Goal: Task Accomplishment & Management: Complete application form

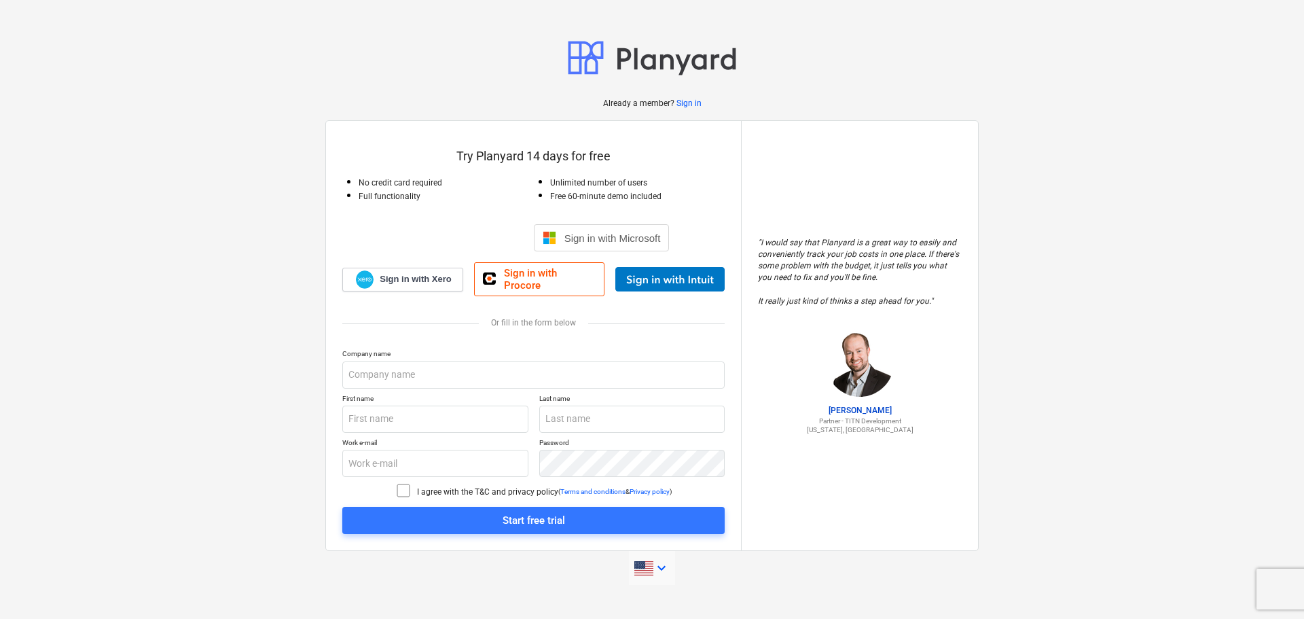
click at [657, 566] on icon "keyboard_arrow_down" at bounding box center [661, 568] width 16 height 16
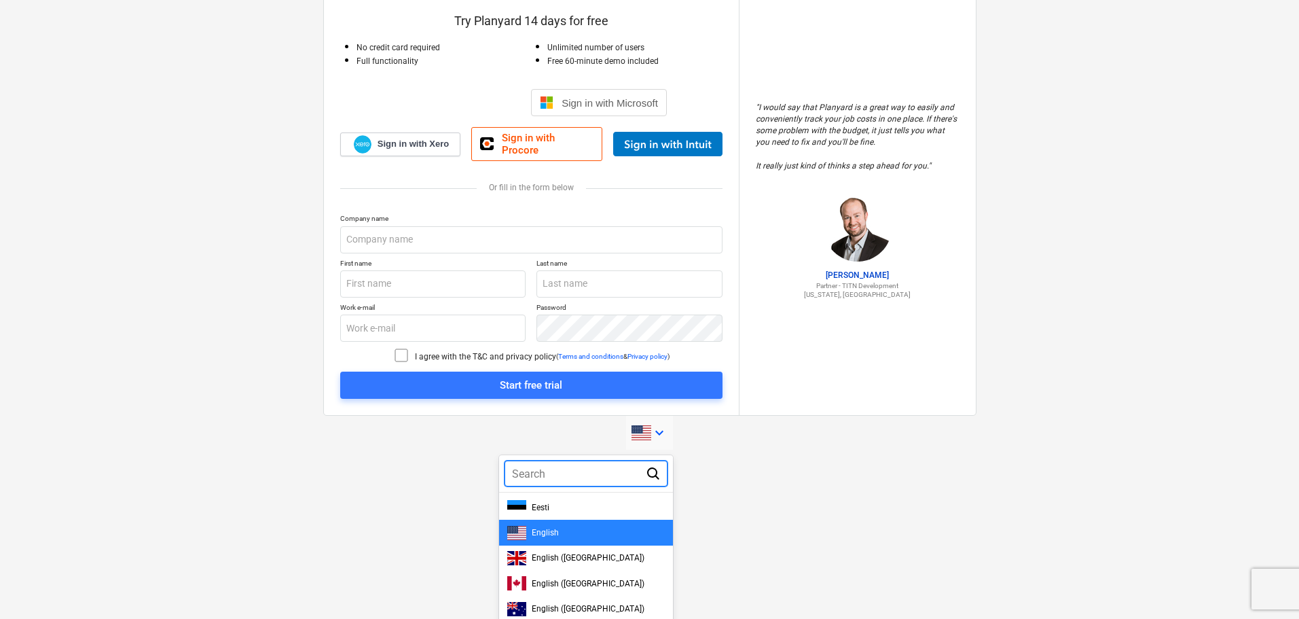
scroll to position [136, 0]
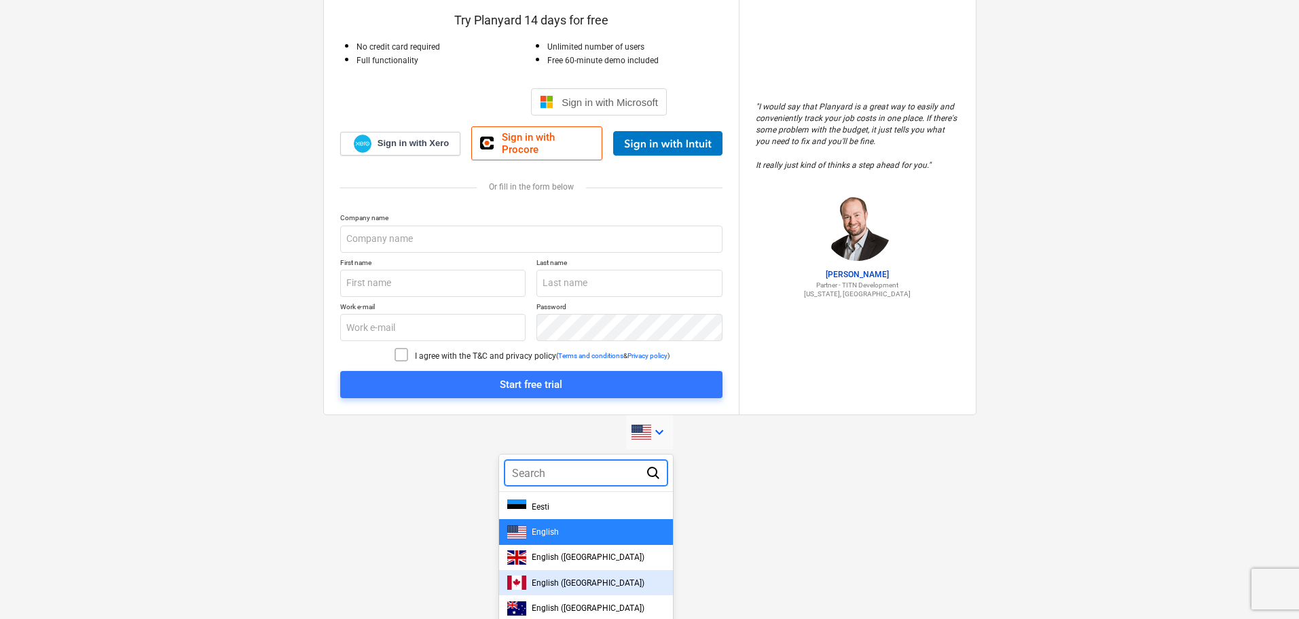
click at [535, 578] on span "English ([GEOGRAPHIC_DATA])" at bounding box center [588, 583] width 113 height 10
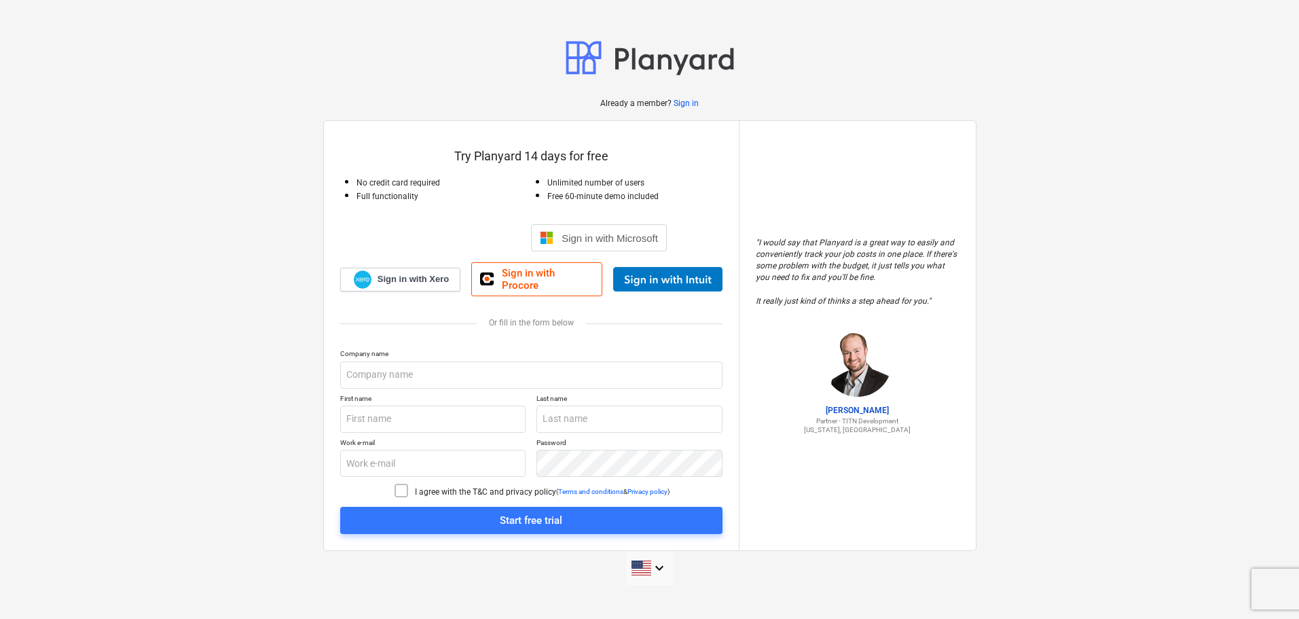
scroll to position [0, 0]
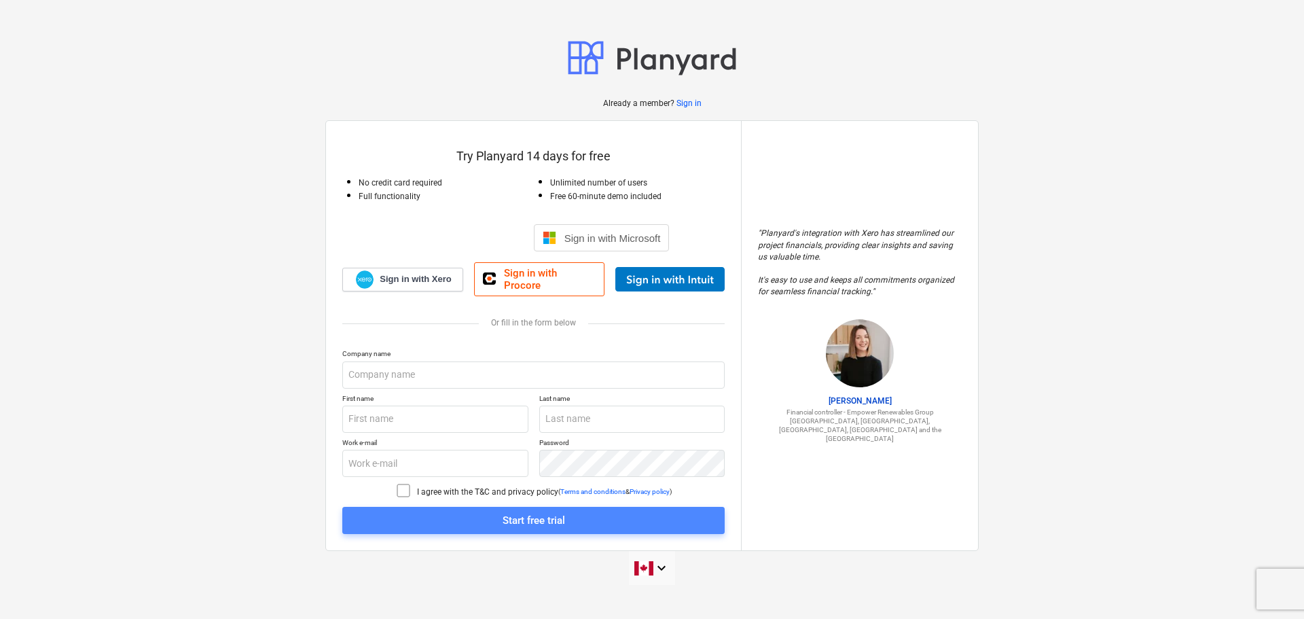
click at [509, 520] on div "Start free trial" at bounding box center [534, 520] width 62 height 18
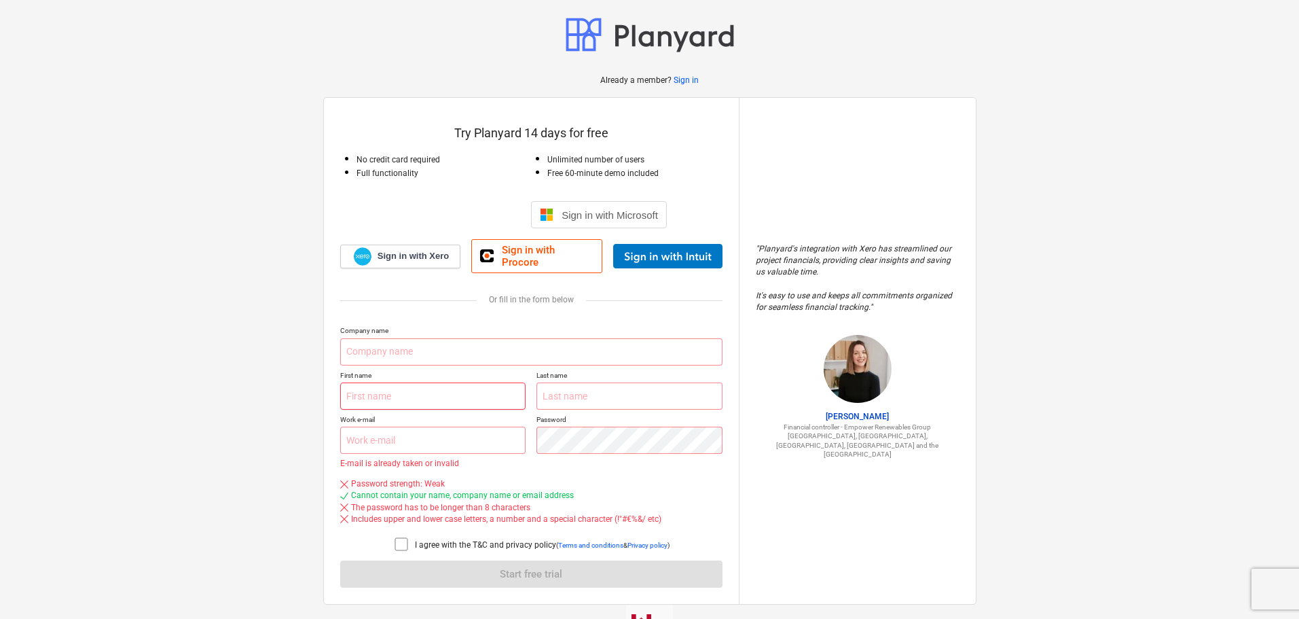
click at [351, 389] on input "text" at bounding box center [433, 395] width 186 height 27
type input "[PERSON_NAME]"
type input "[PERSON_NAME][EMAIL_ADDRESS][PERSON_NAME][DOMAIN_NAME]"
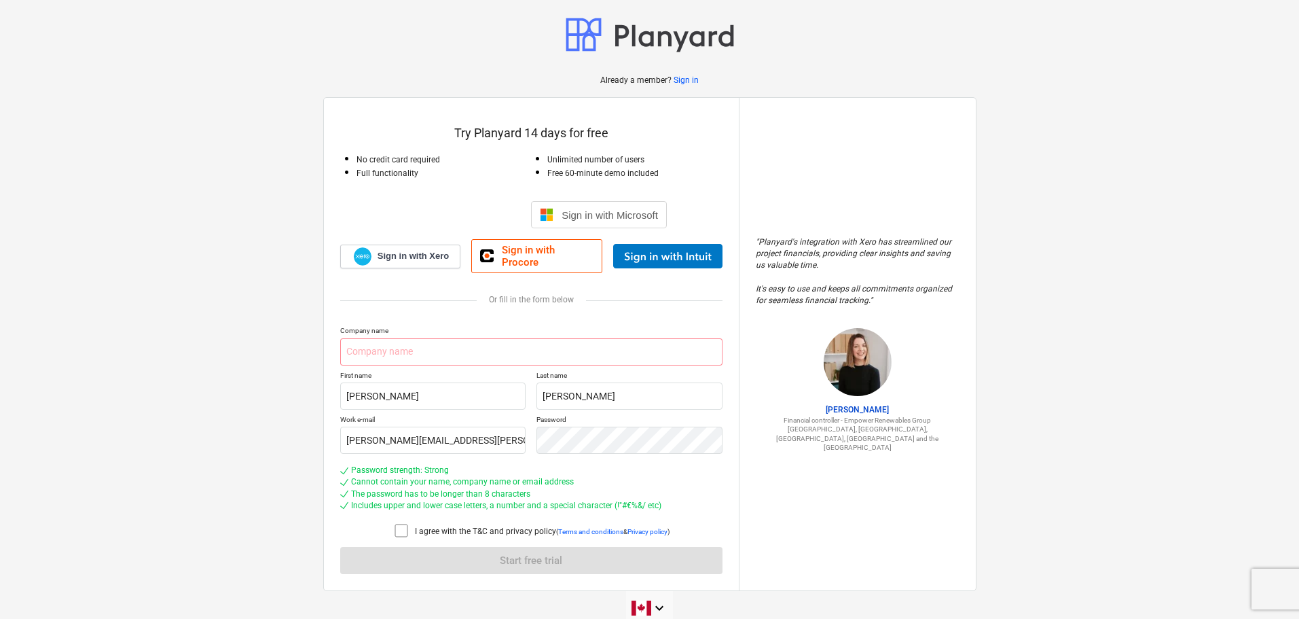
click at [401, 522] on icon at bounding box center [401, 530] width 16 height 16
click at [418, 346] on input "text" at bounding box center [531, 351] width 382 height 27
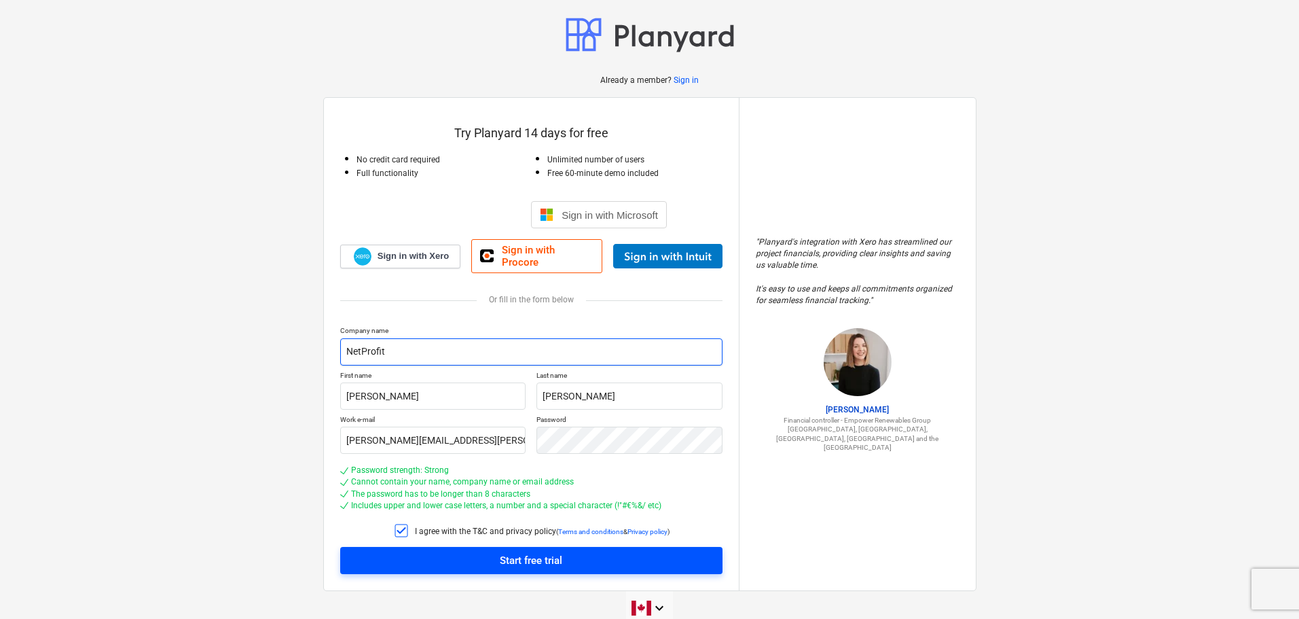
type input "NetProfit"
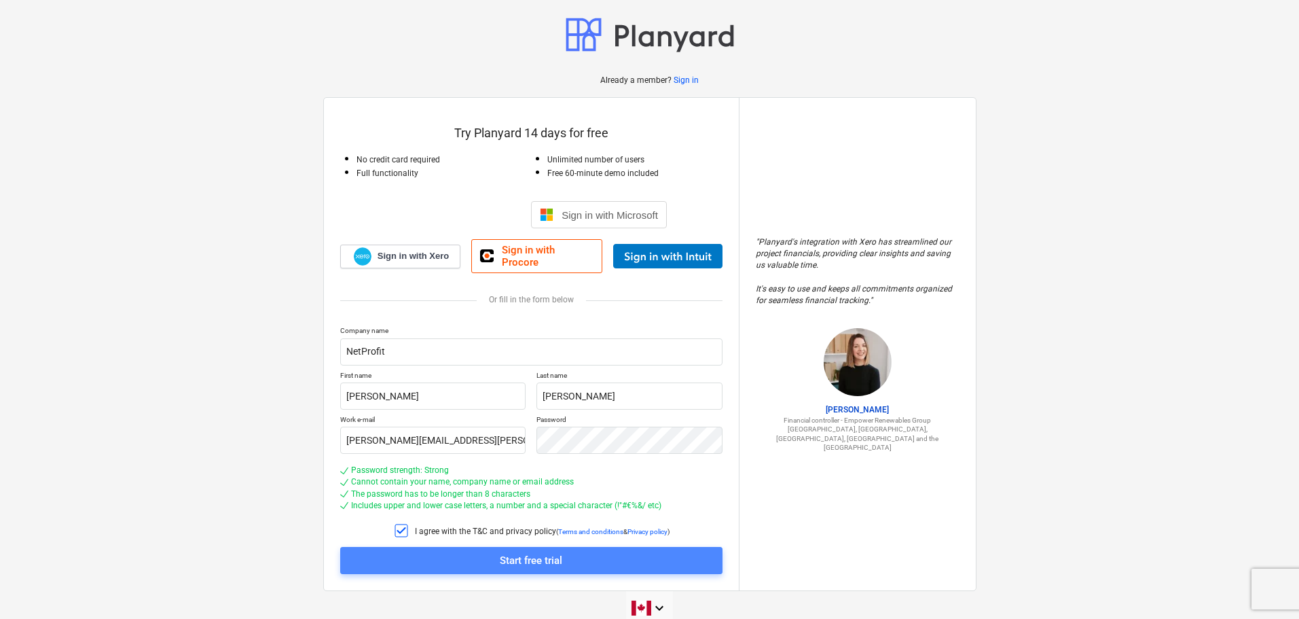
click at [524, 554] on div "Start free trial" at bounding box center [531, 561] width 62 height 18
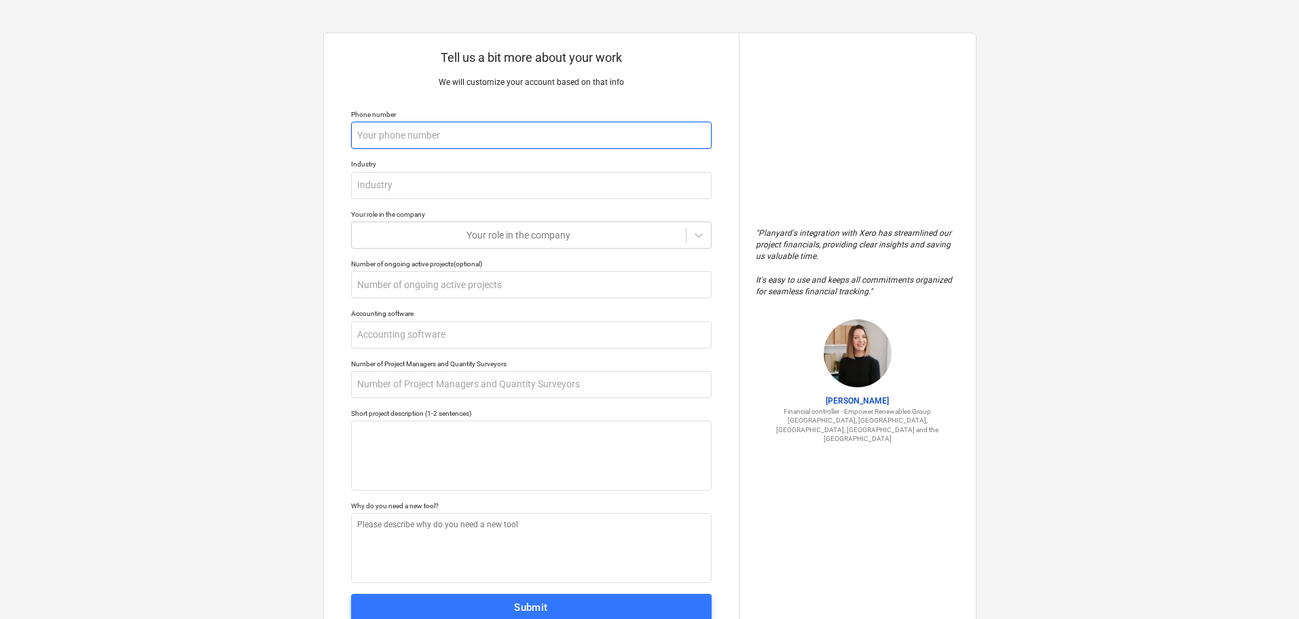
click at [361, 130] on input "text" at bounding box center [531, 135] width 361 height 27
click at [410, 145] on input "text" at bounding box center [531, 135] width 361 height 27
type textarea "x"
type input "2"
type textarea "x"
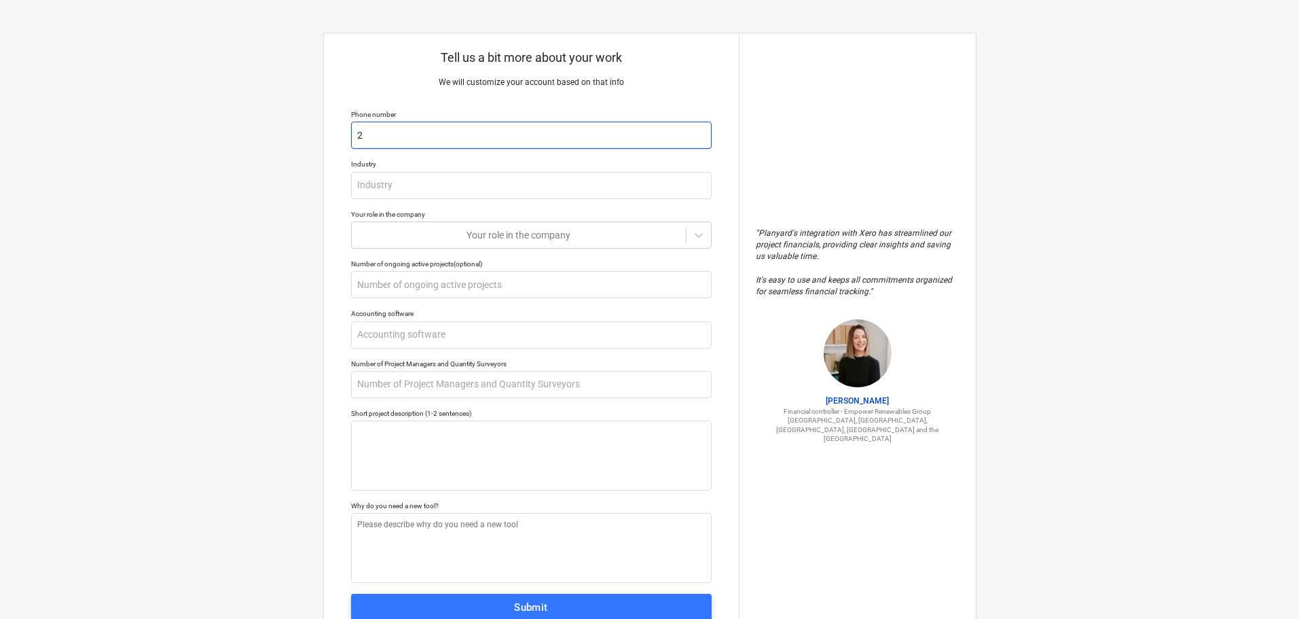
type input "20"
type textarea "x"
type input "204"
type textarea "x"
type input "204-"
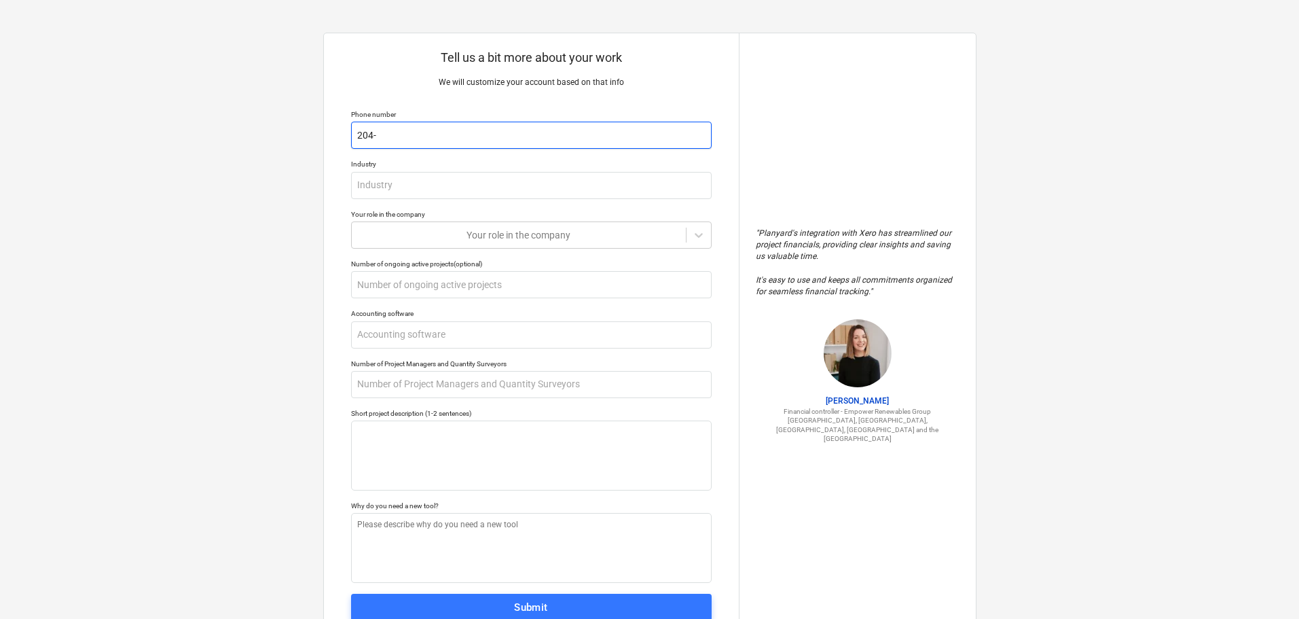
type textarea "x"
type input "204-9"
type textarea "x"
type input "204-95"
type textarea "x"
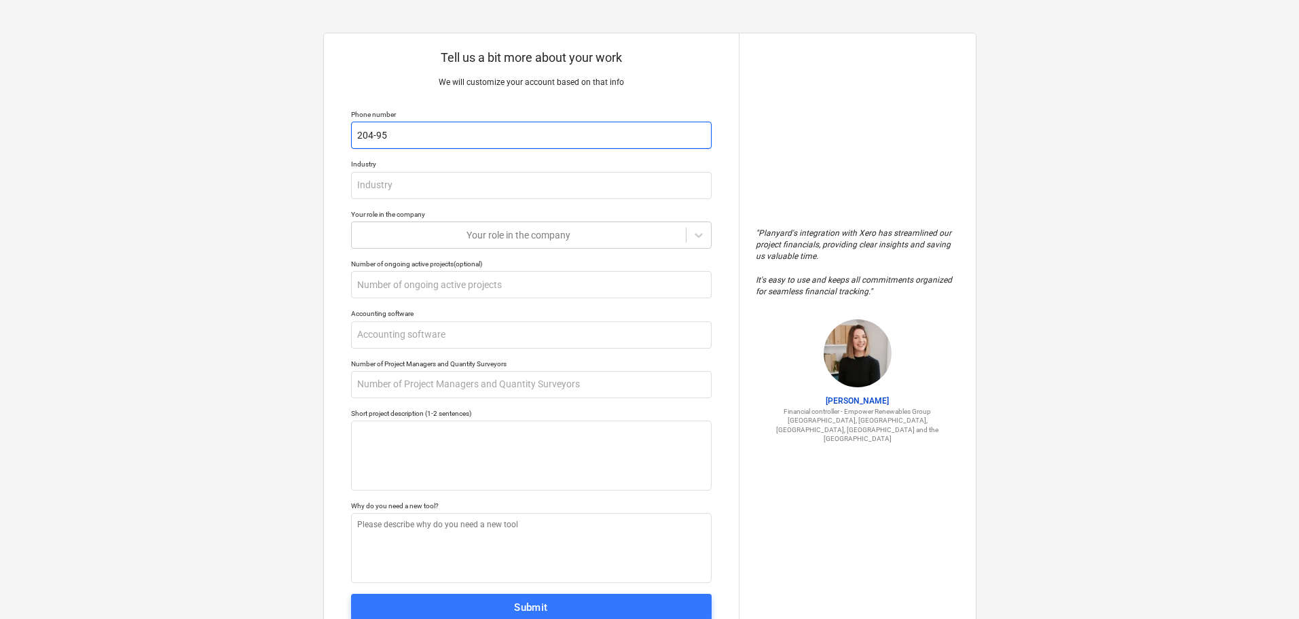
type input "204-955"
type textarea "x"
type input "204-955-"
type textarea "x"
type input "[PHONE_NUMBER]"
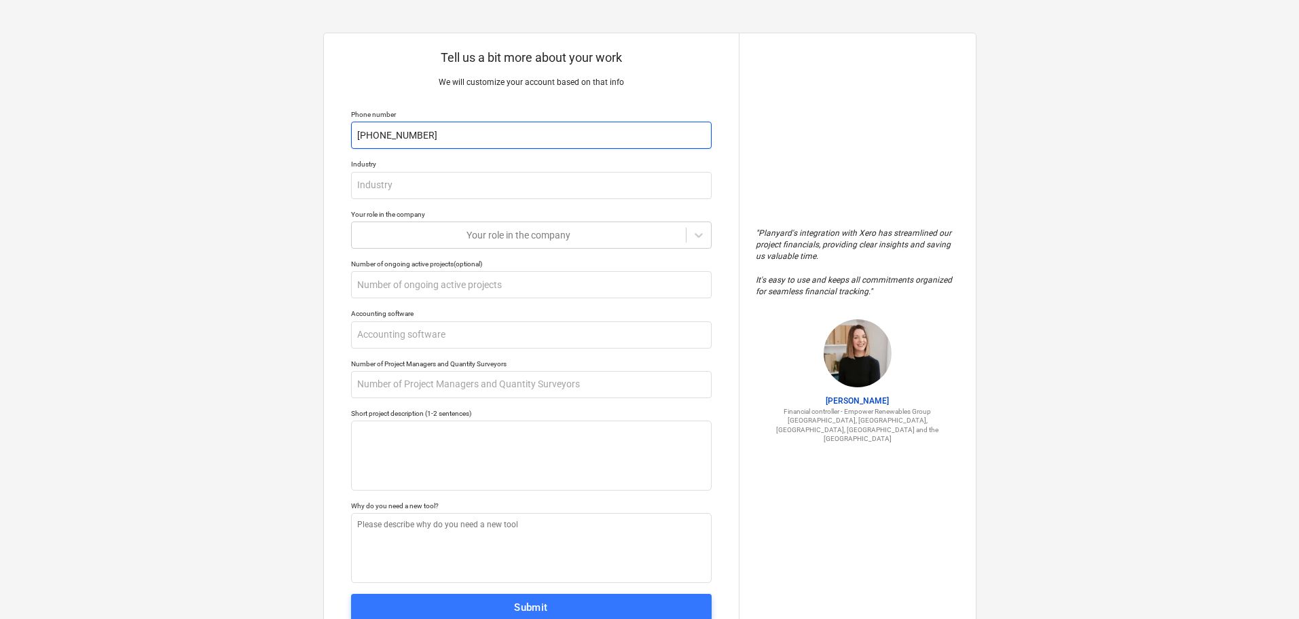
type textarea "x"
type input "[PHONE_NUMBER]"
type textarea "x"
type input "[PHONE_NUMBER]"
type textarea "x"
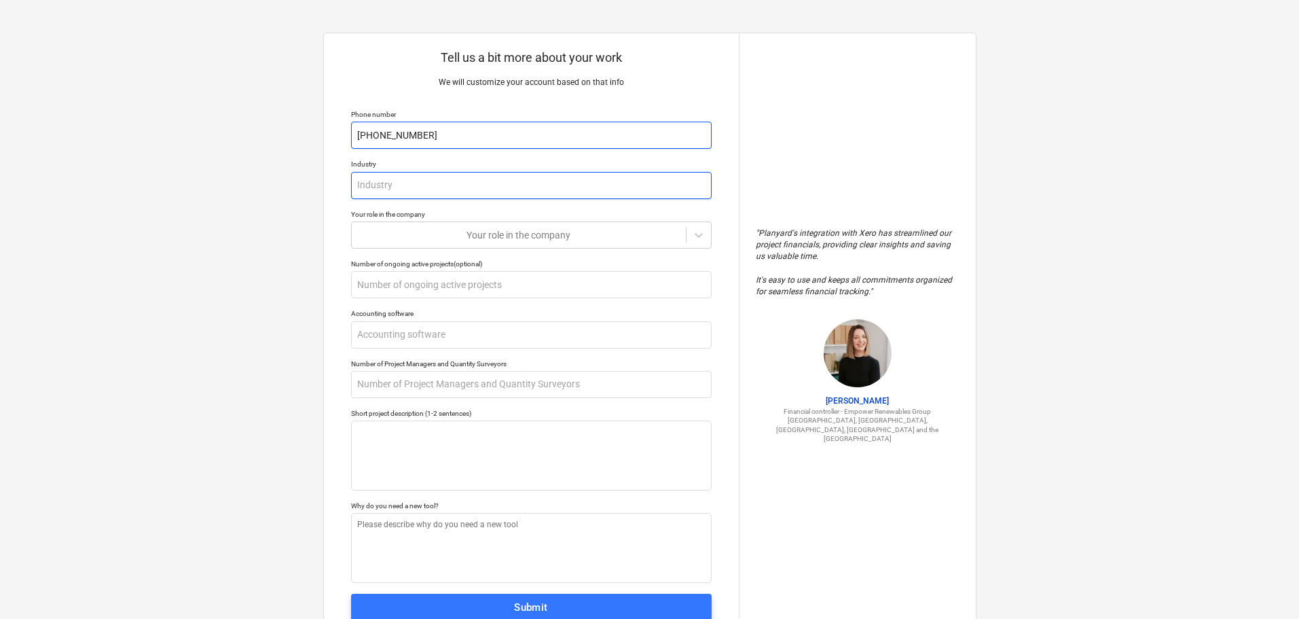
type input "[PHONE_NUMBER]"
click at [391, 183] on input "text" at bounding box center [531, 185] width 361 height 27
click at [381, 185] on input "text" at bounding box center [531, 185] width 361 height 27
type textarea "x"
type input "B"
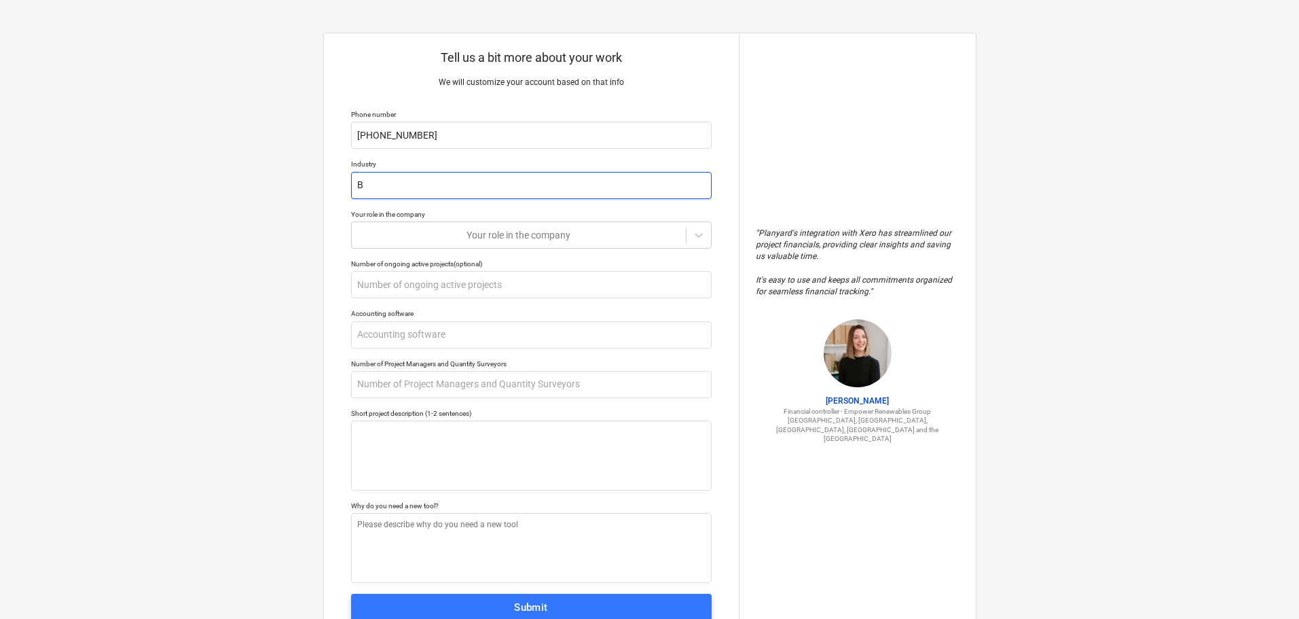
type textarea "x"
type input "Bu"
type textarea "x"
type input "Bus"
type textarea "x"
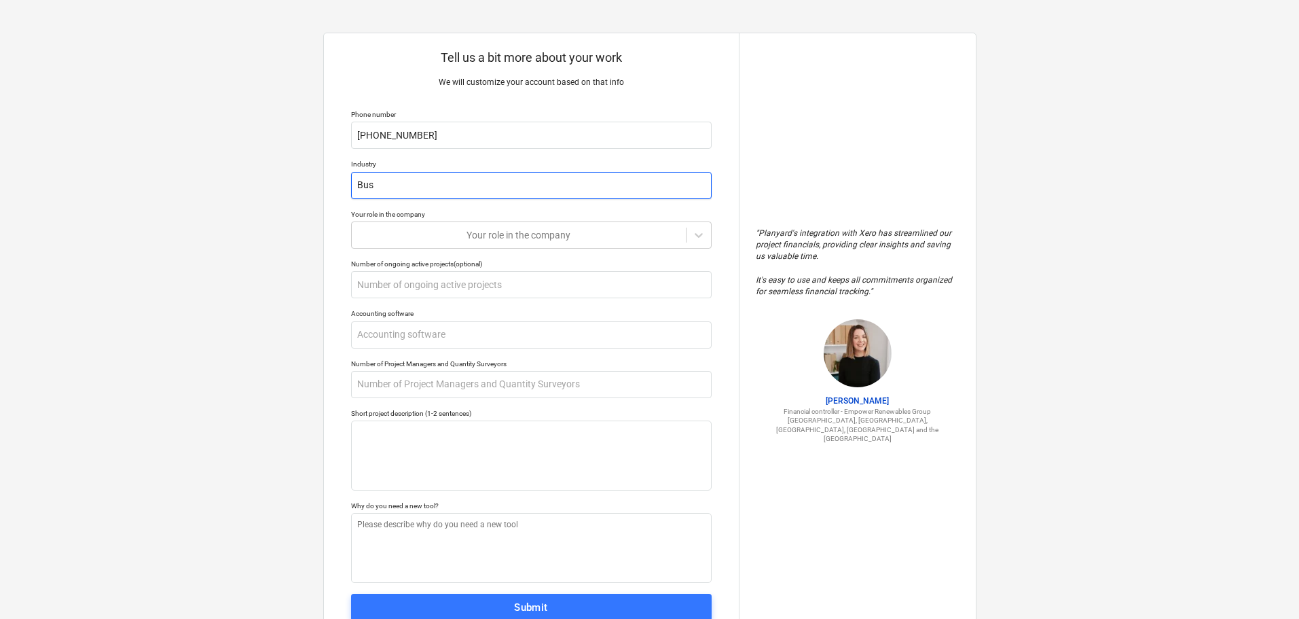
type input "Busi"
type textarea "x"
type input "Busin"
type textarea "x"
type input "Busine"
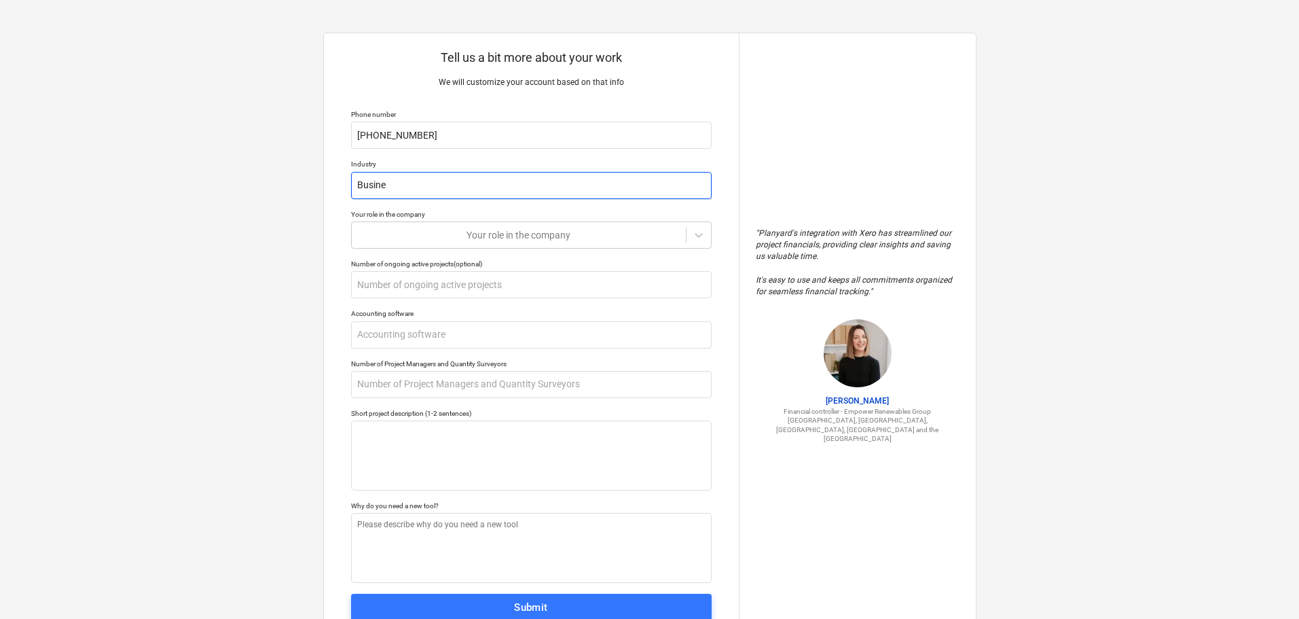
type textarea "x"
type input "Busines"
type textarea "x"
type input "Business"
type textarea "x"
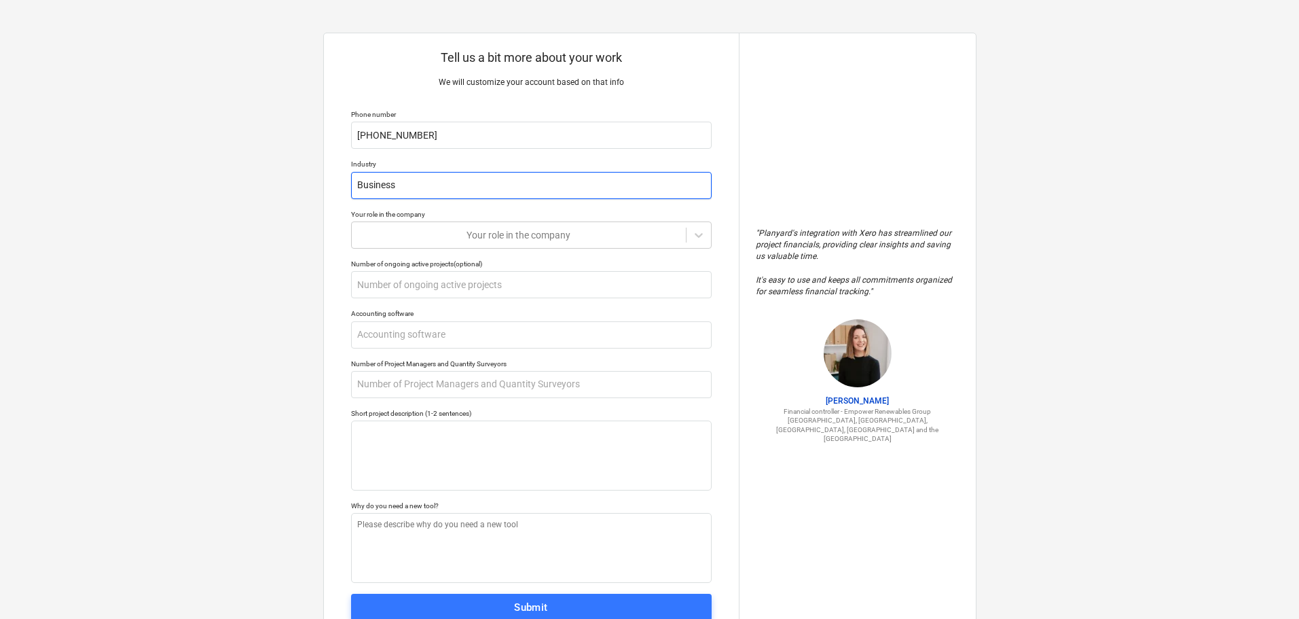
type input "Business"
type textarea "x"
type input "Business A"
type textarea "x"
type input "Business An"
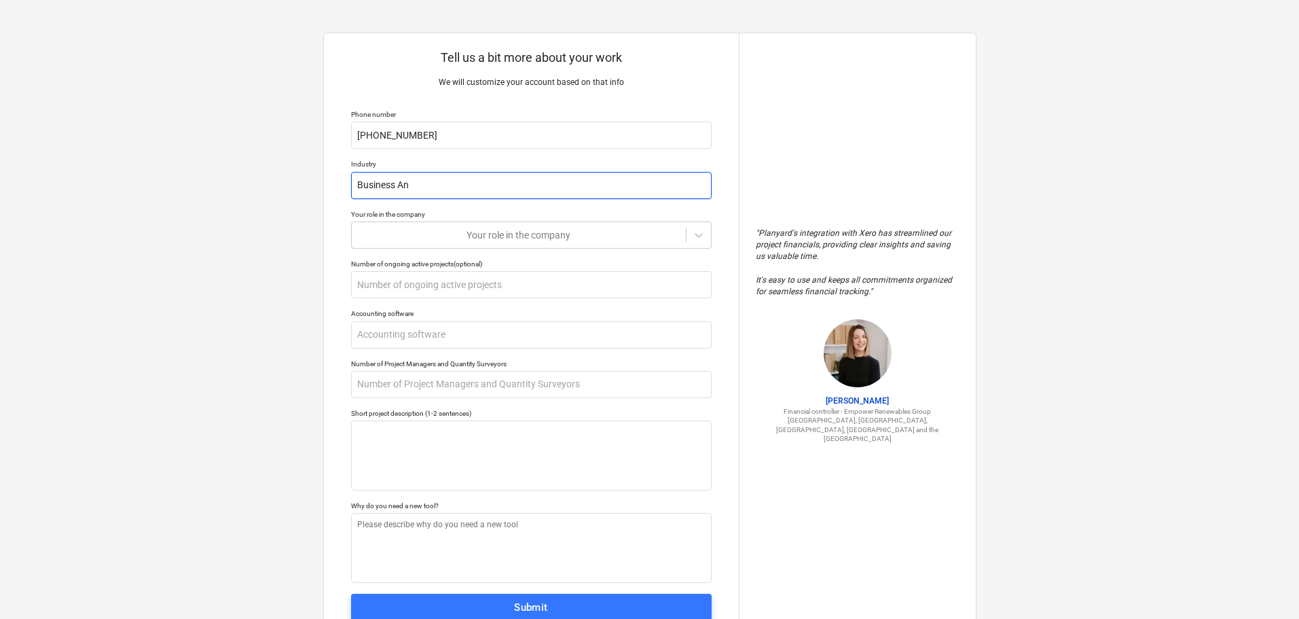
type textarea "x"
type input "Business [PERSON_NAME]"
type textarea "x"
type input "Business Anal"
type textarea "x"
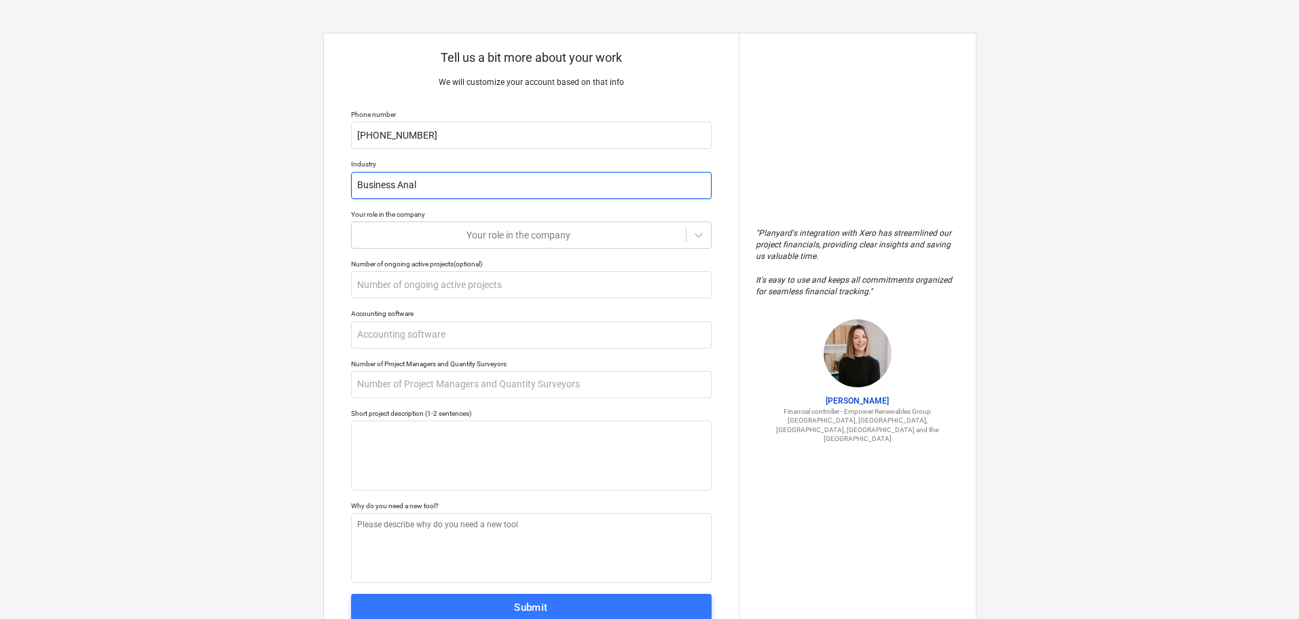
type input "Business Analy"
type textarea "x"
type input "Business Analys"
type textarea "x"
type input "Business Analyst"
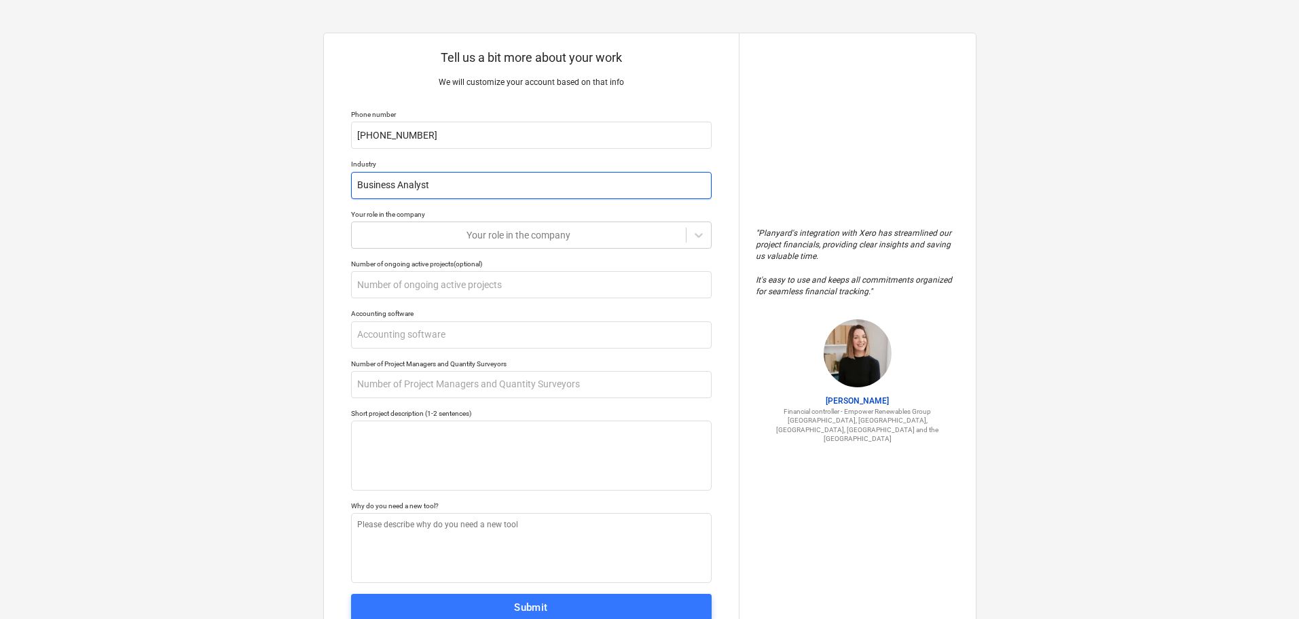
type textarea "x"
type input "Business Analysts"
type textarea "x"
type input "Business Analyst"
drag, startPoint x: 437, startPoint y: 183, endPoint x: 247, endPoint y: 202, distance: 191.1
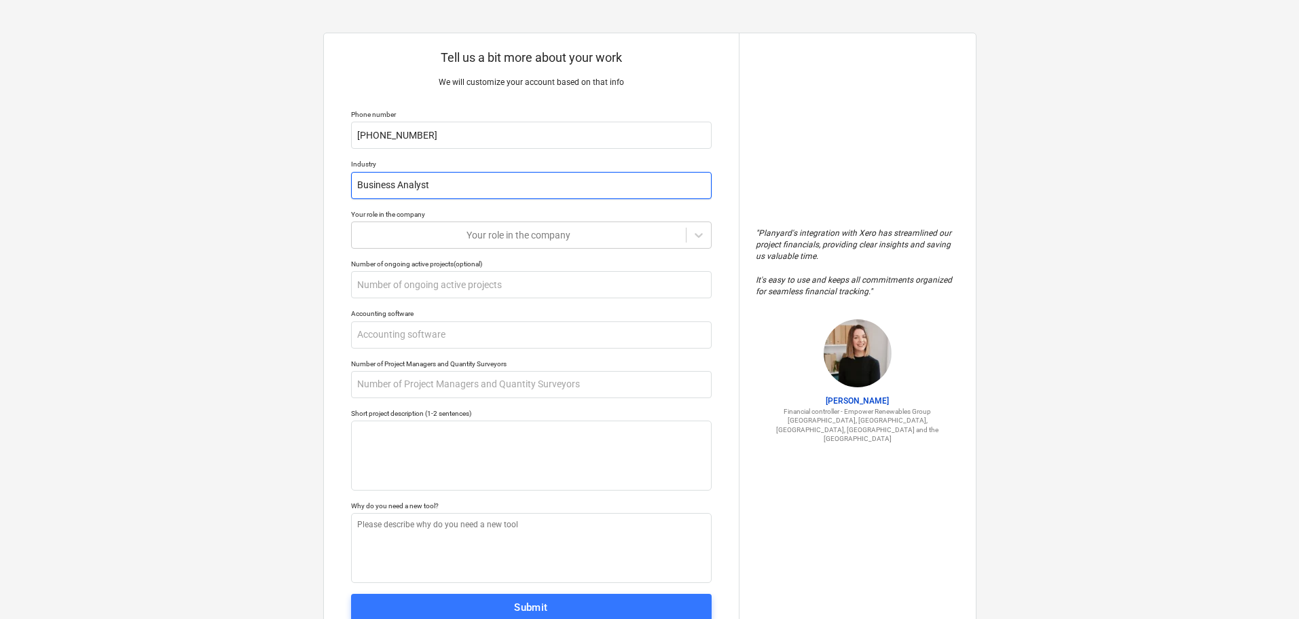
click at [247, 202] on div "Tell us a bit more about your work We will customize your account based on that…" at bounding box center [649, 335] width 1299 height 670
type textarea "x"
type input "H"
type textarea "x"
type input "He"
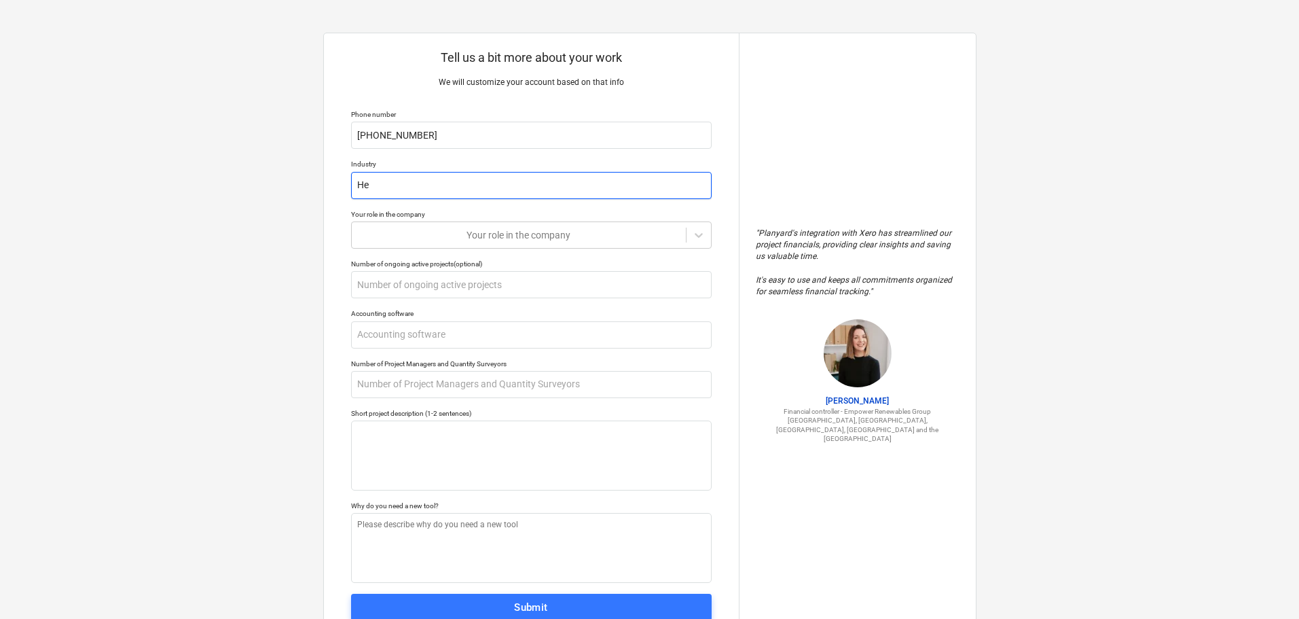
type textarea "x"
type input "Hea"
type textarea "x"
type input "Heal"
type textarea "x"
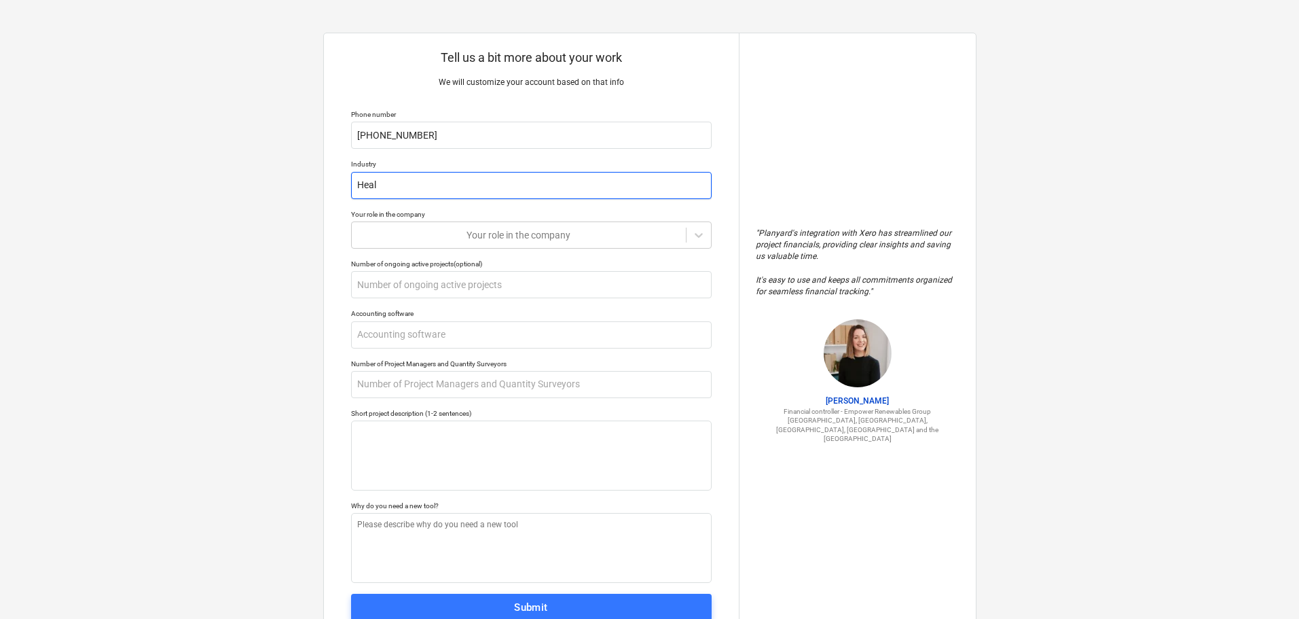
type input "Healt"
type textarea "x"
type input "Health"
type textarea "x"
type input "Health"
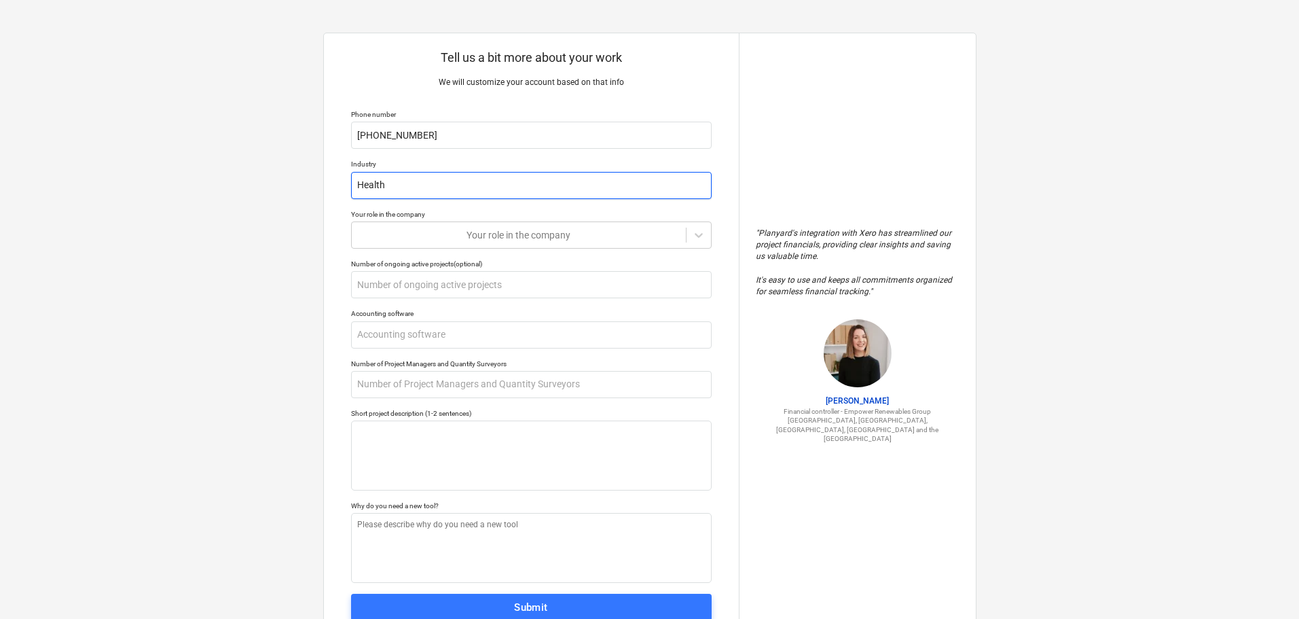
type textarea "x"
type input "Health C"
type textarea "x"
type input "Health Ca"
type textarea "x"
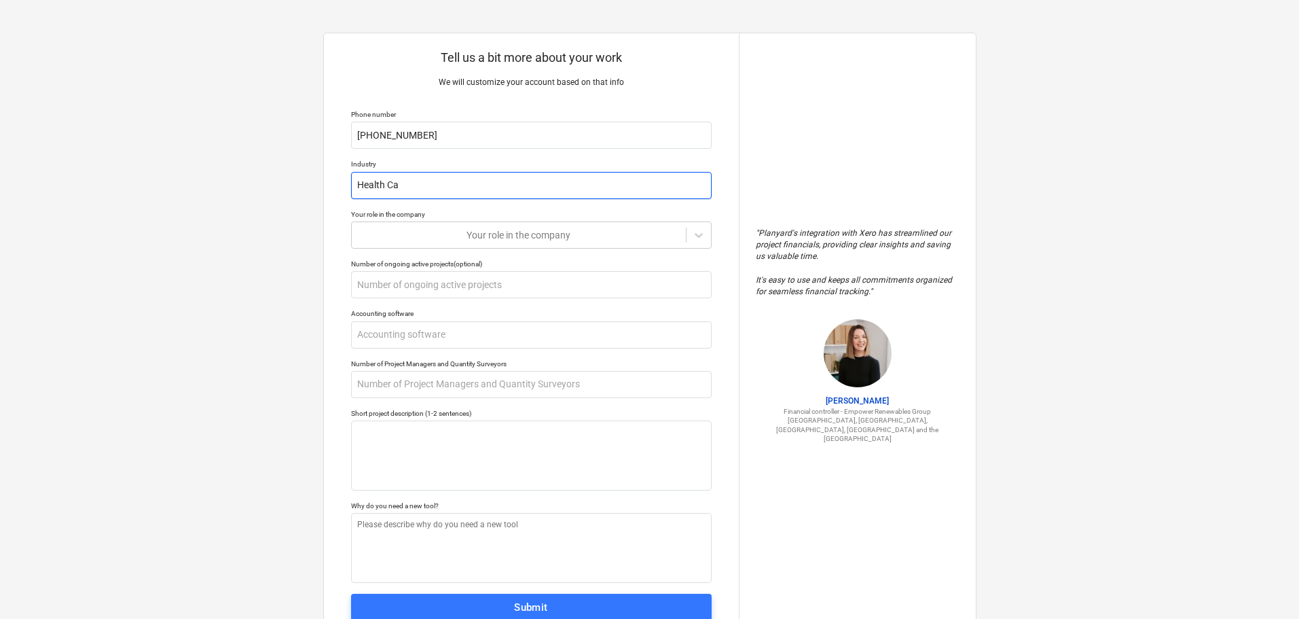
type input "Health Car"
type textarea "x"
type input "Health Care"
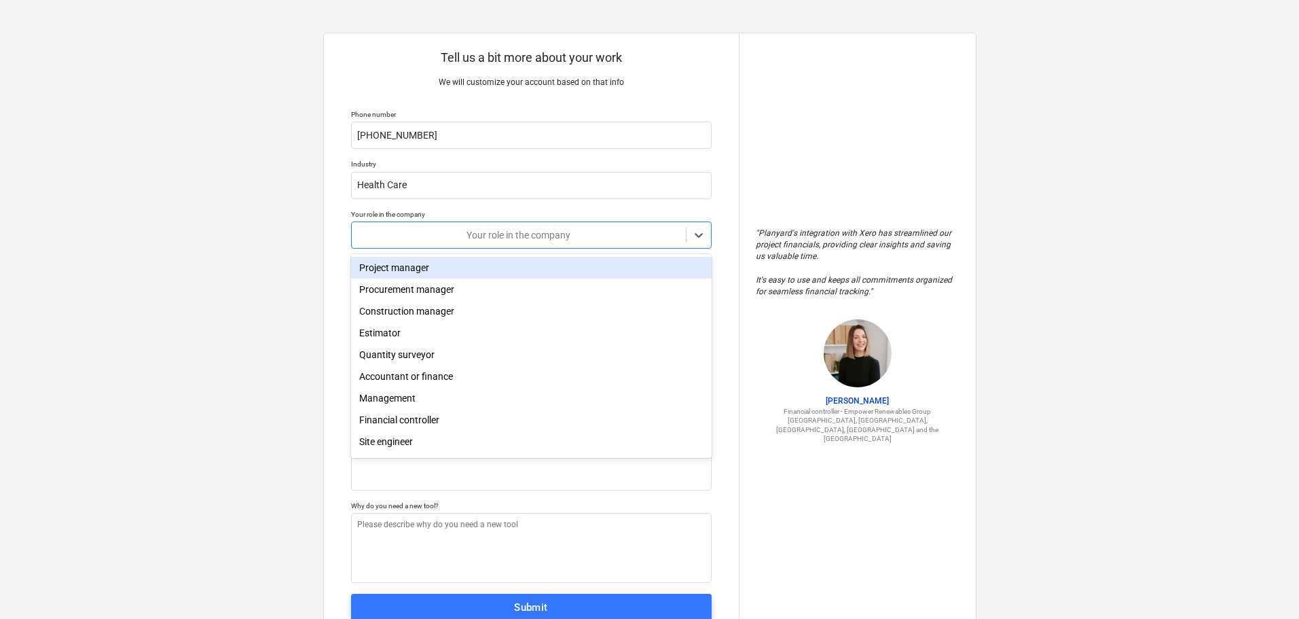
click at [378, 232] on div at bounding box center [519, 235] width 321 height 14
click at [377, 268] on div "Project manager" at bounding box center [531, 268] width 361 height 22
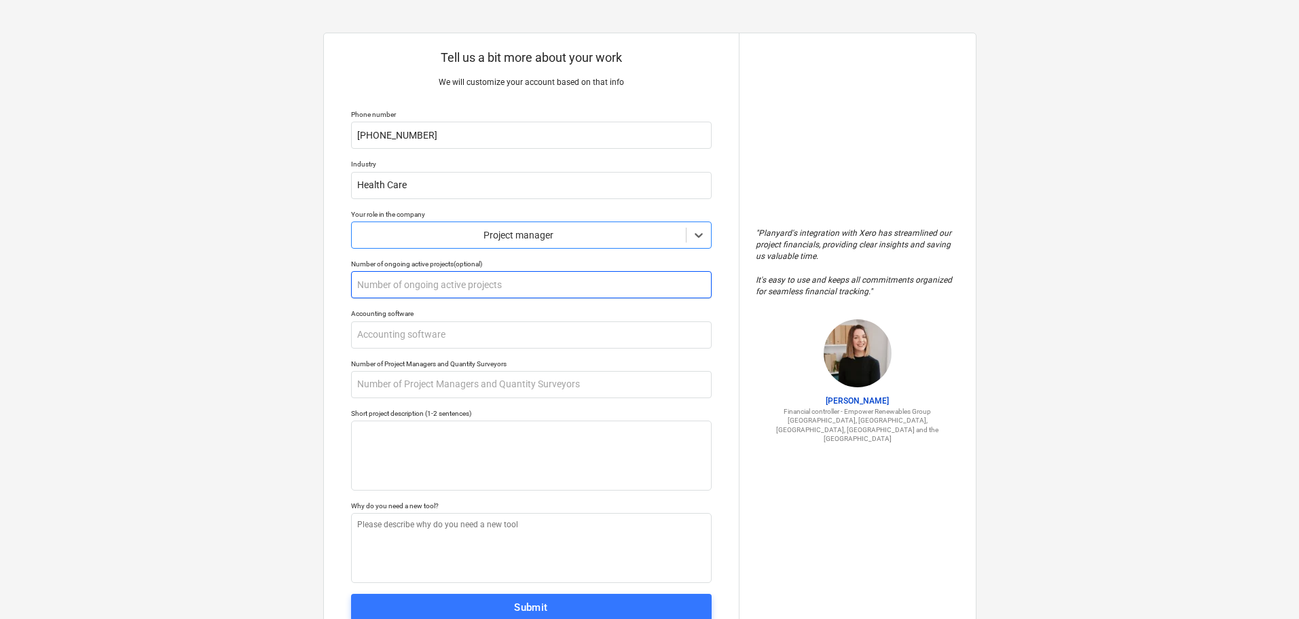
click at [409, 285] on input "text" at bounding box center [531, 284] width 361 height 27
type textarea "x"
type input "1"
click at [358, 338] on input "text" at bounding box center [531, 334] width 361 height 27
click at [375, 332] on input "text" at bounding box center [531, 334] width 361 height 27
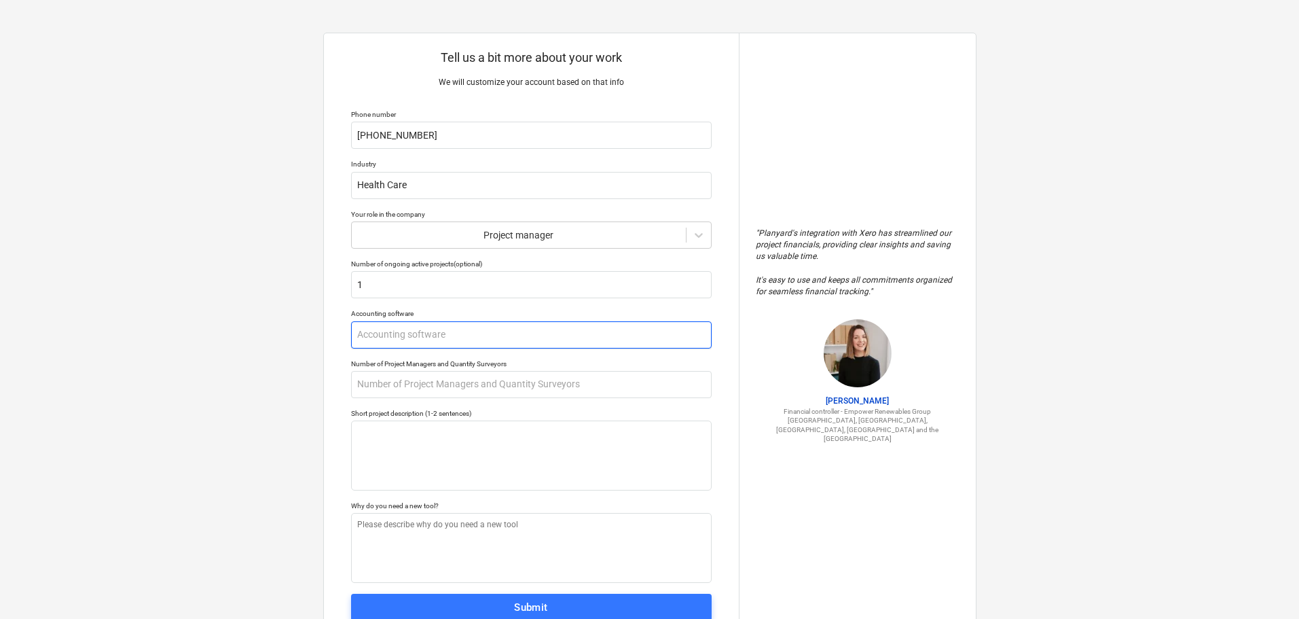
type textarea "x"
type input "Q"
type textarea "x"
type input "Qu"
type textarea "x"
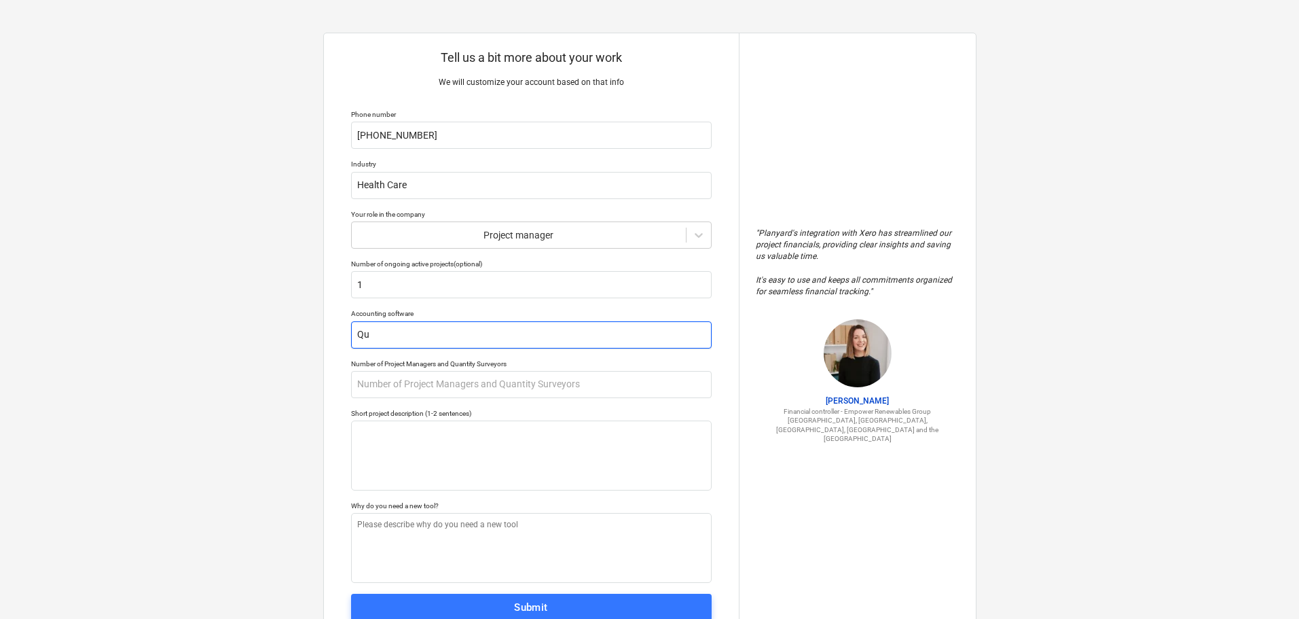
type input "Qui"
type textarea "x"
type input "Quic"
type textarea "x"
type input "Quick"
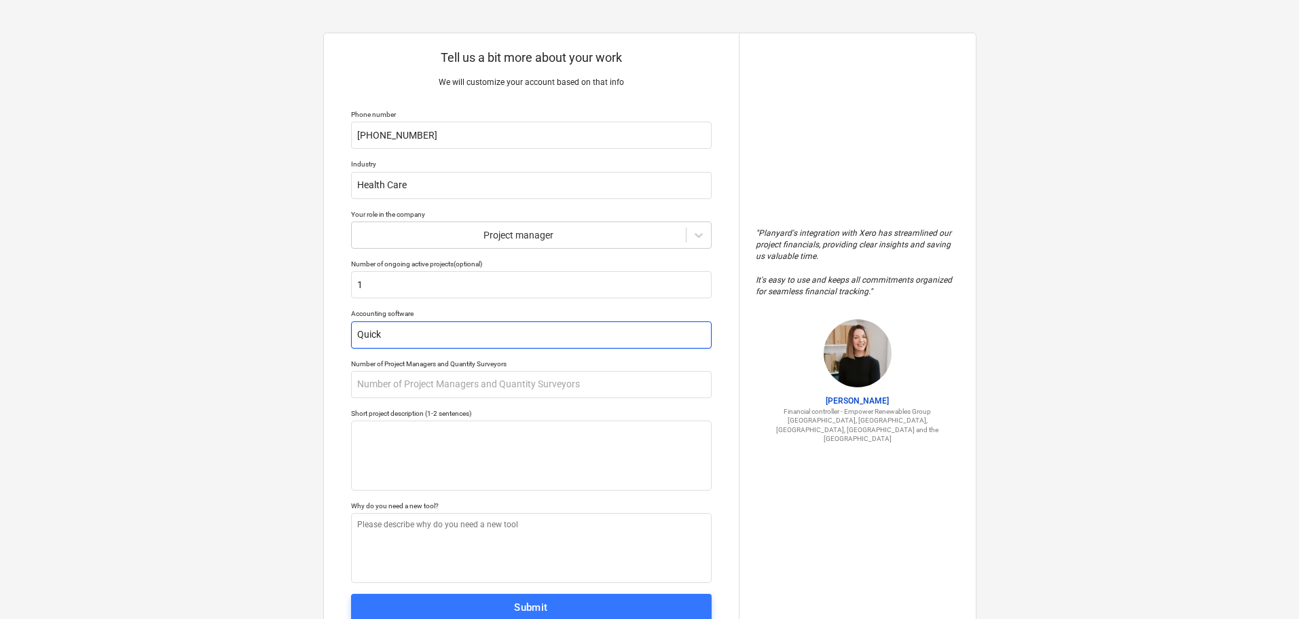
type textarea "x"
type input "Quickb"
type textarea "x"
type input "Quickbo"
type textarea "x"
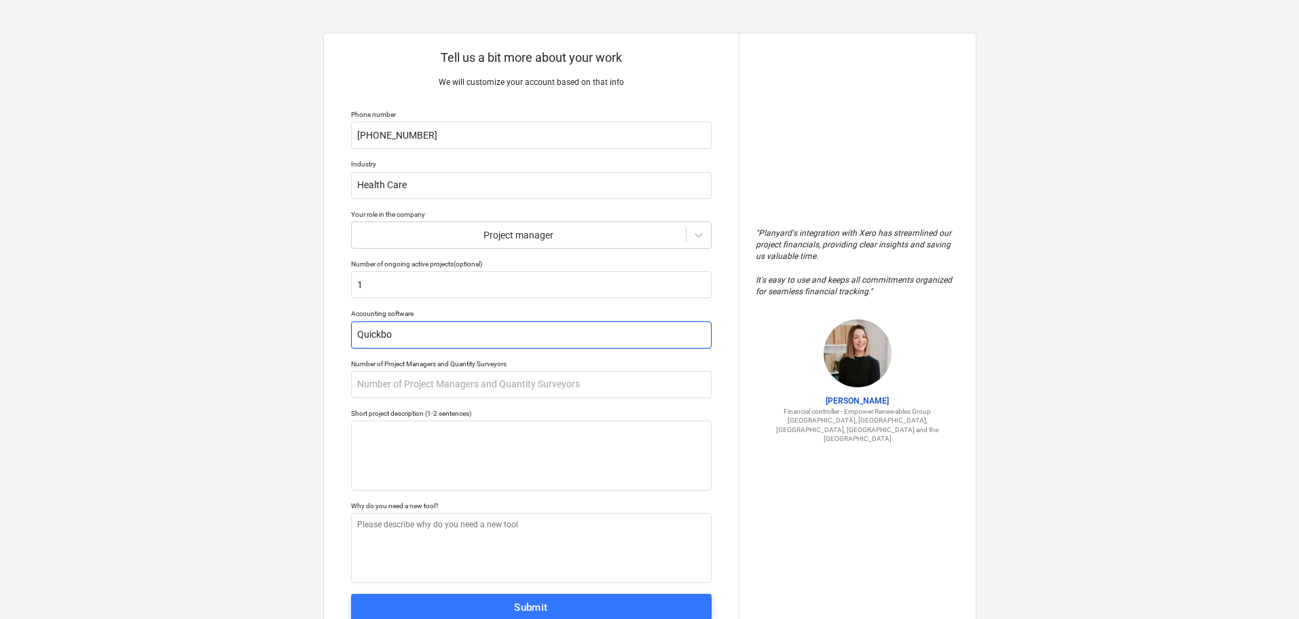
type input "Quickboo"
type textarea "x"
type input "Quickbook"
type textarea "x"
type input "Quickbooks"
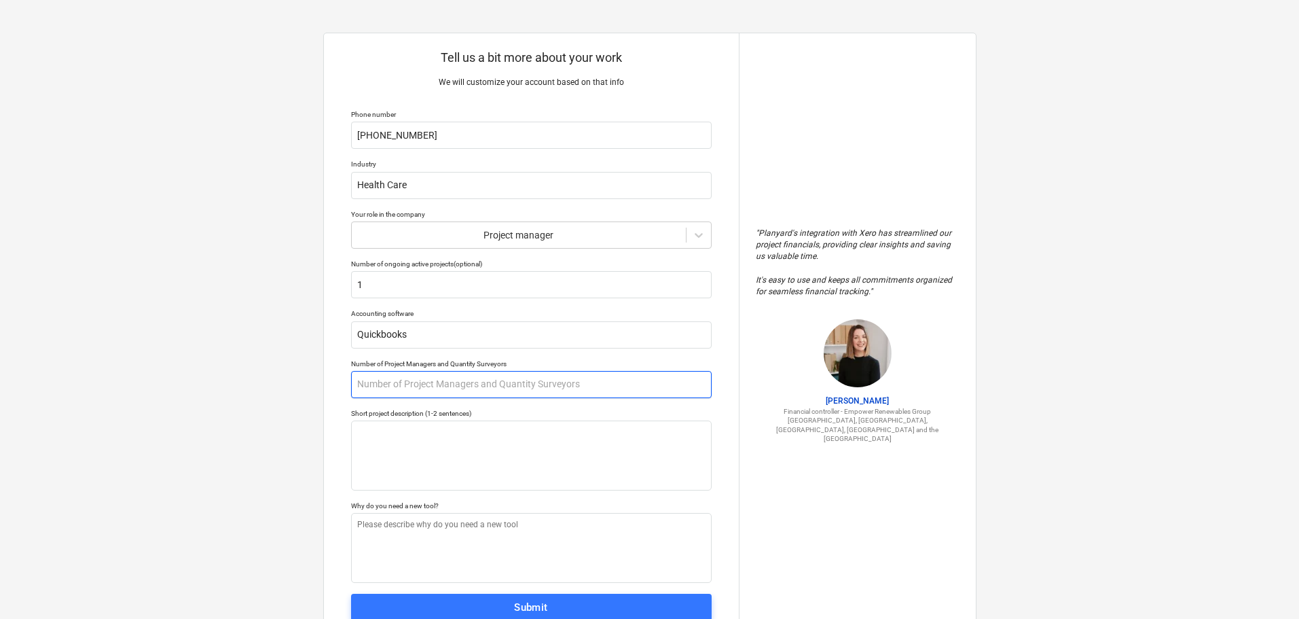
click at [397, 386] on input "text" at bounding box center [531, 384] width 361 height 27
type textarea "x"
type input "1"
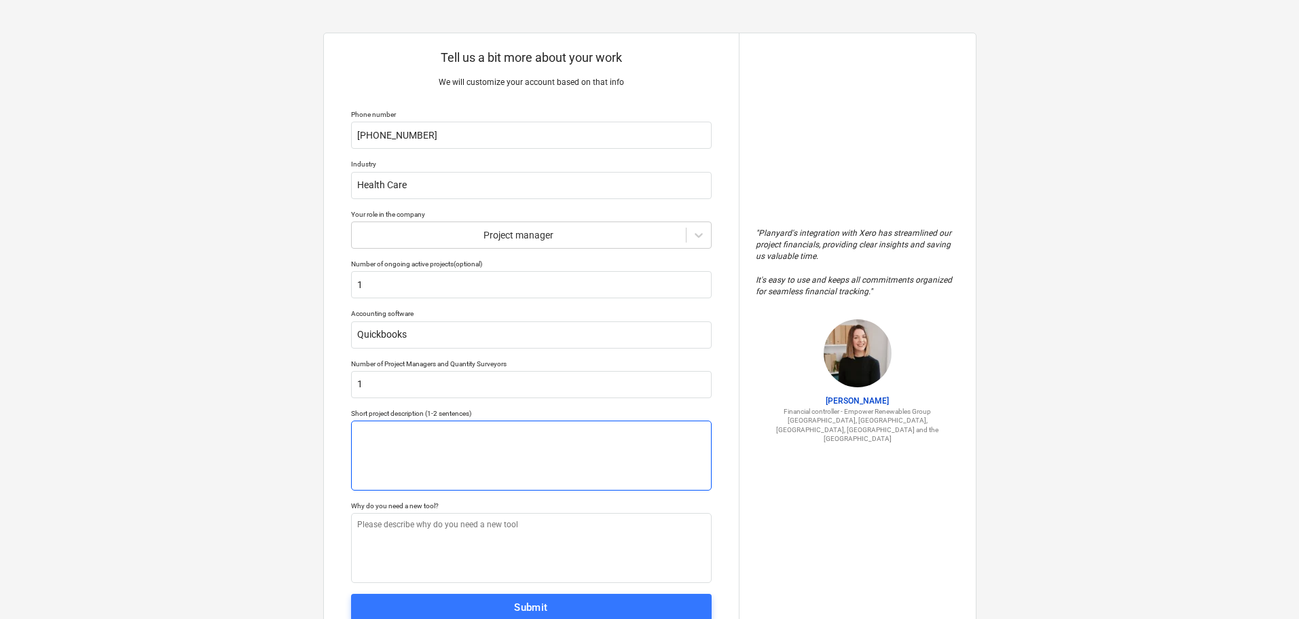
click at [376, 431] on textarea at bounding box center [531, 455] width 361 height 70
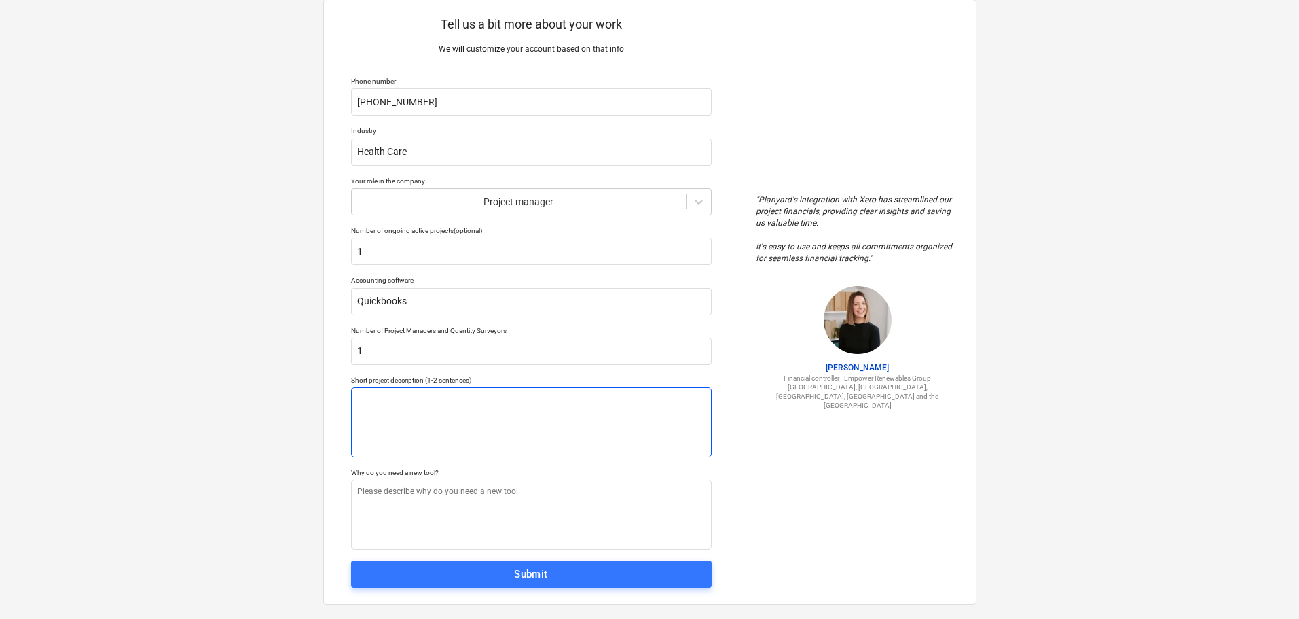
scroll to position [52, 0]
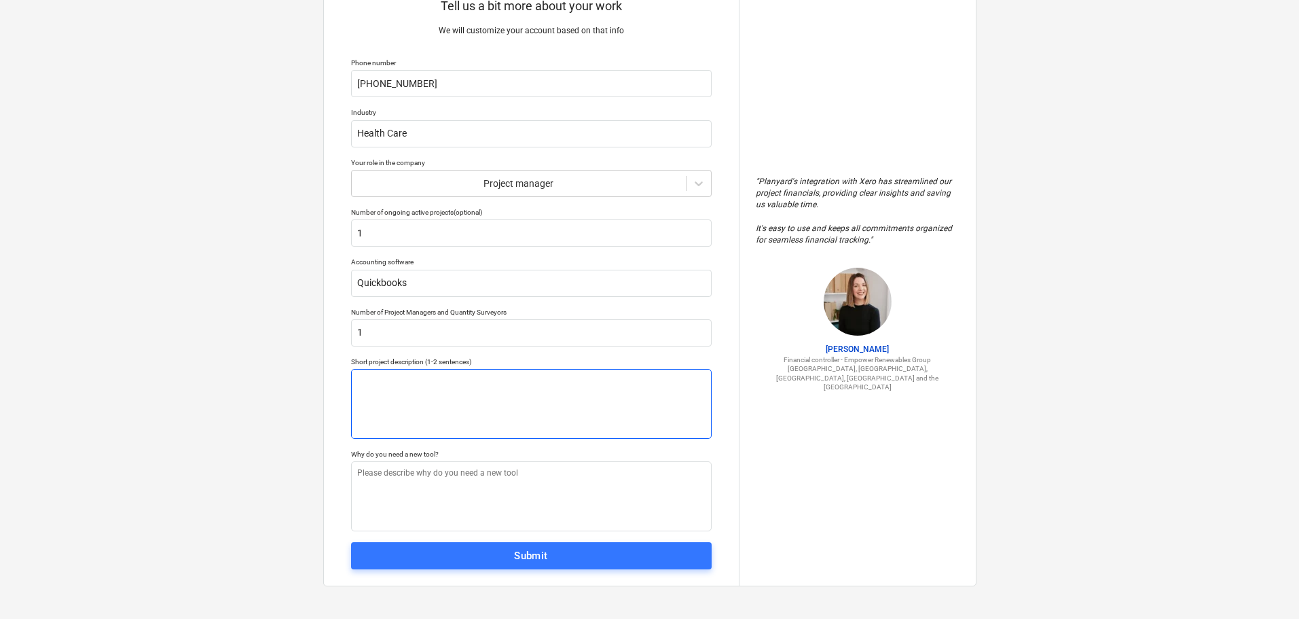
type textarea "x"
type textarea "Y"
type textarea "x"
type textarea "L"
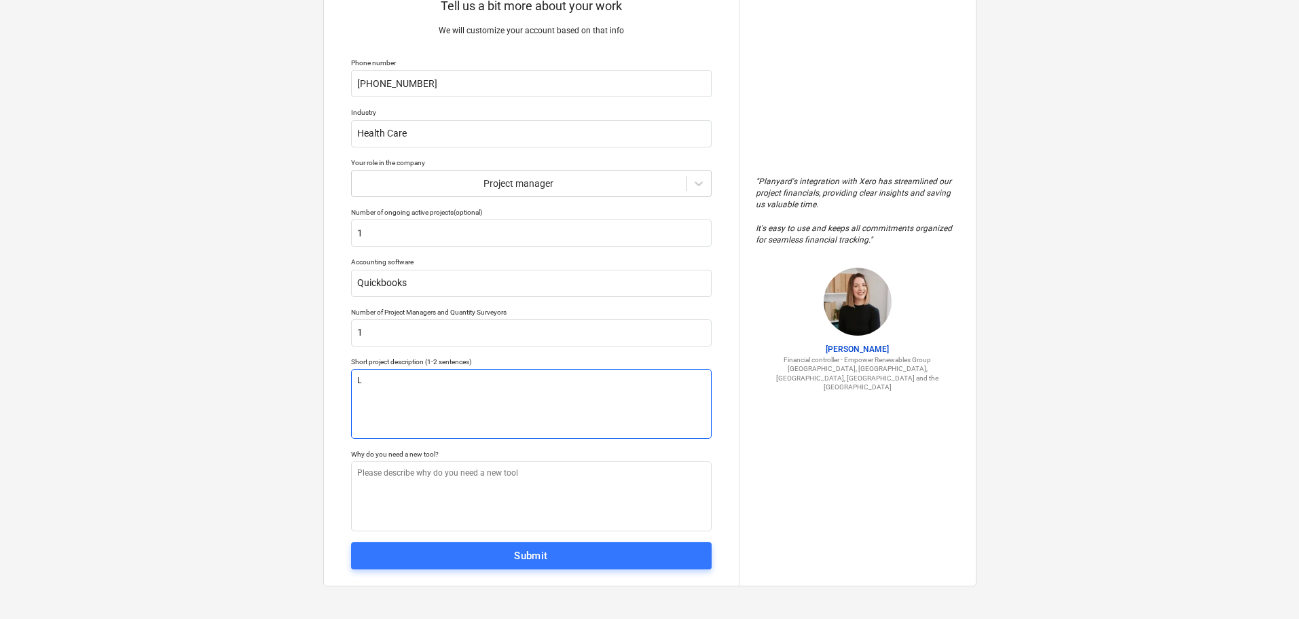
type textarea "x"
type textarea "La"
type textarea "x"
type textarea "Lan"
type textarea "x"
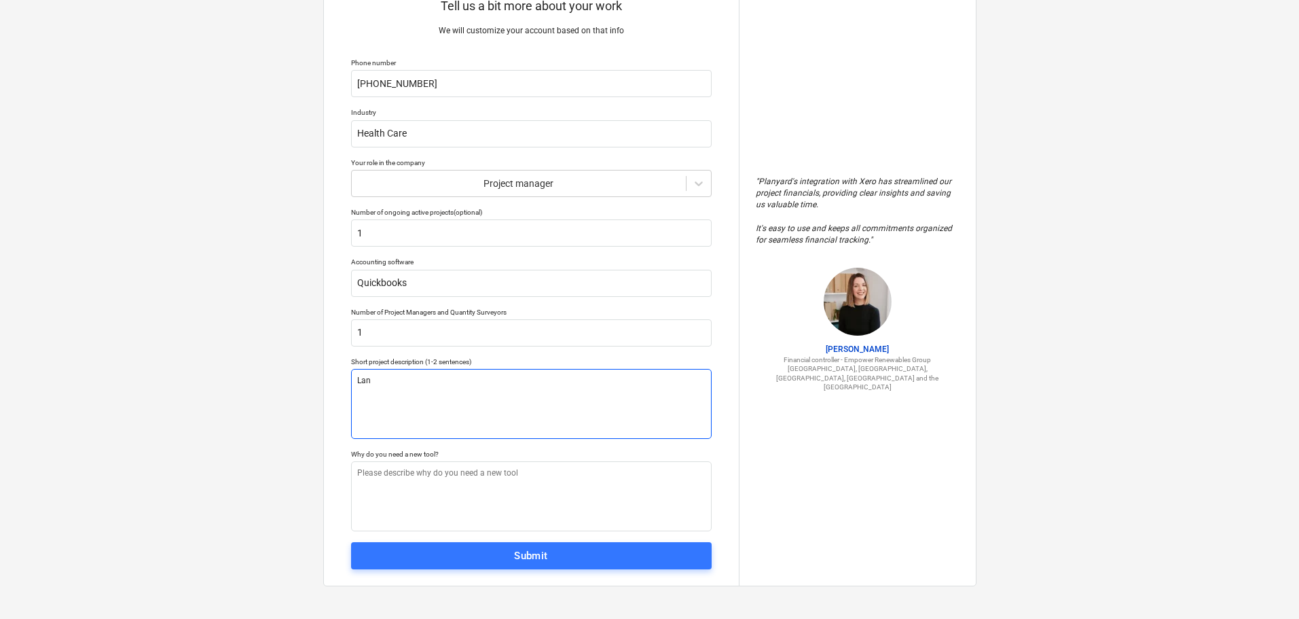
type textarea "Land"
type textarea "x"
type textarea "Lands"
type textarea "x"
type textarea "Landsca"
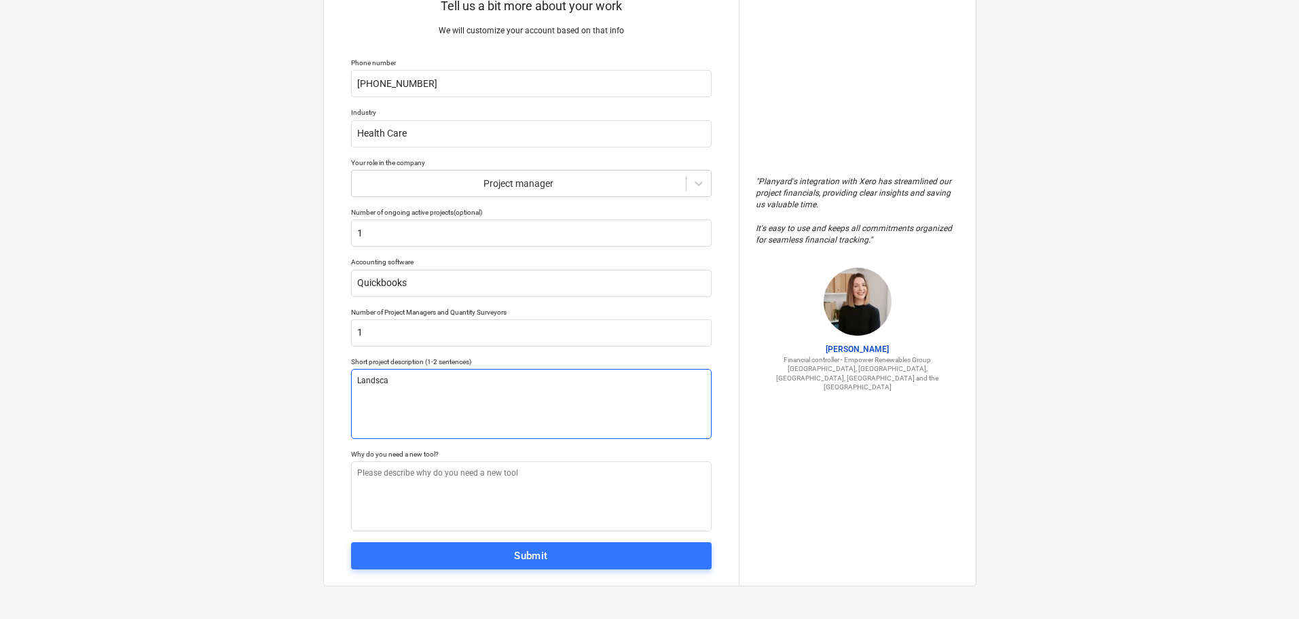
type textarea "x"
type textarea "Landscap"
type textarea "x"
type textarea "Landscape"
type textarea "x"
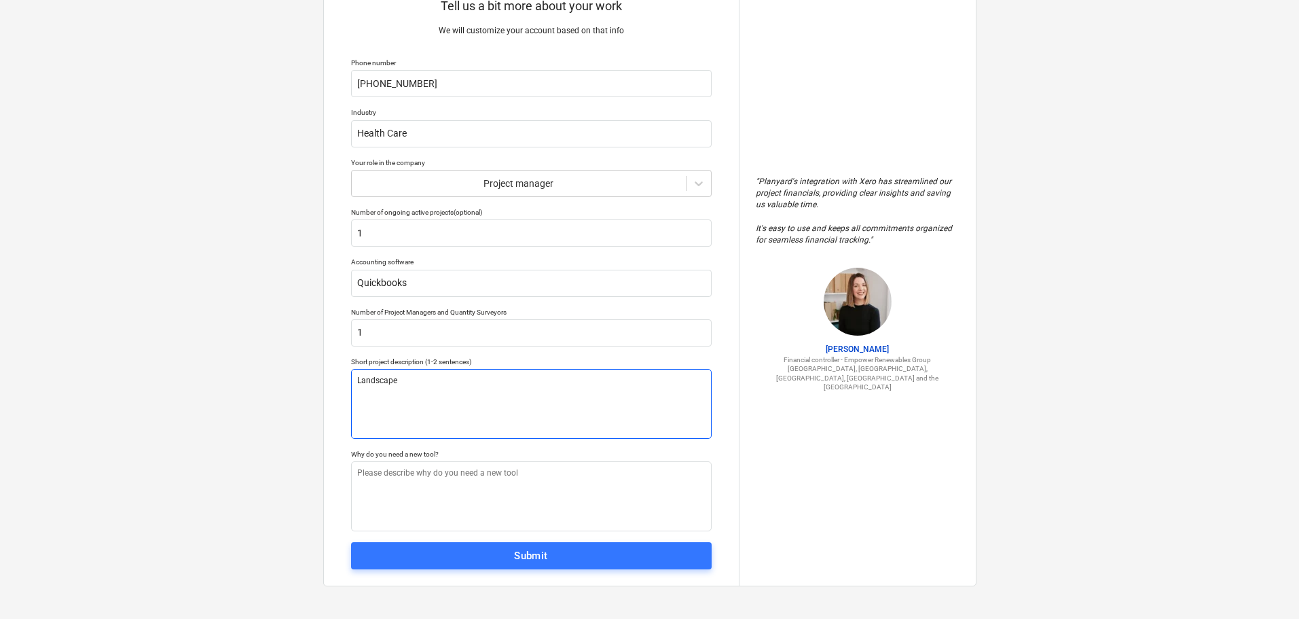
type textarea "Landscap"
type textarea "x"
type textarea "Landscapi"
type textarea "x"
type textarea "Landscapin"
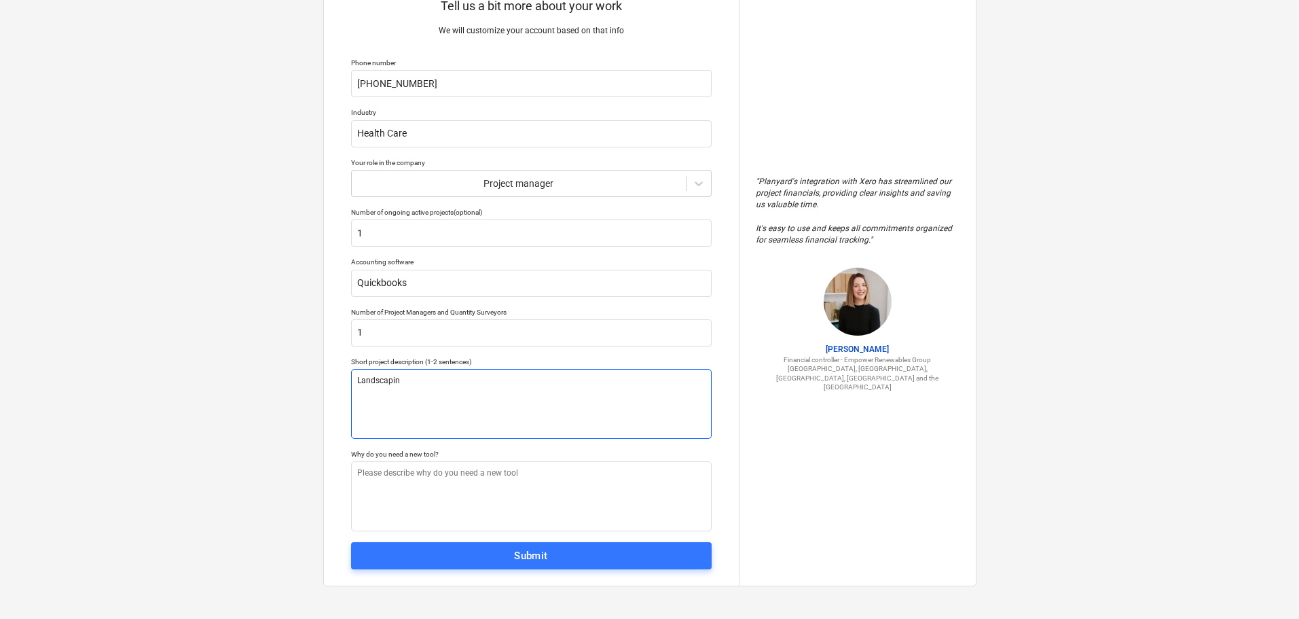
type textarea "x"
type textarea "Landscaping"
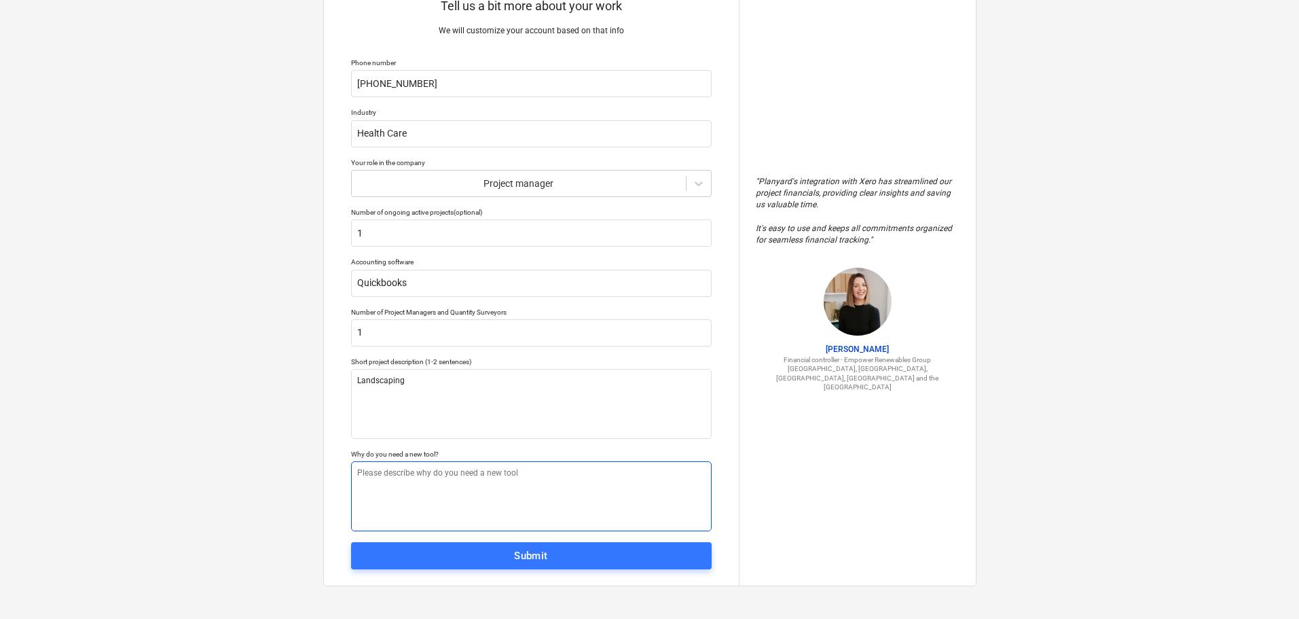
click at [359, 476] on textarea at bounding box center [531, 496] width 361 height 70
type textarea "x"
type textarea "D"
type textarea "x"
type textarea "De"
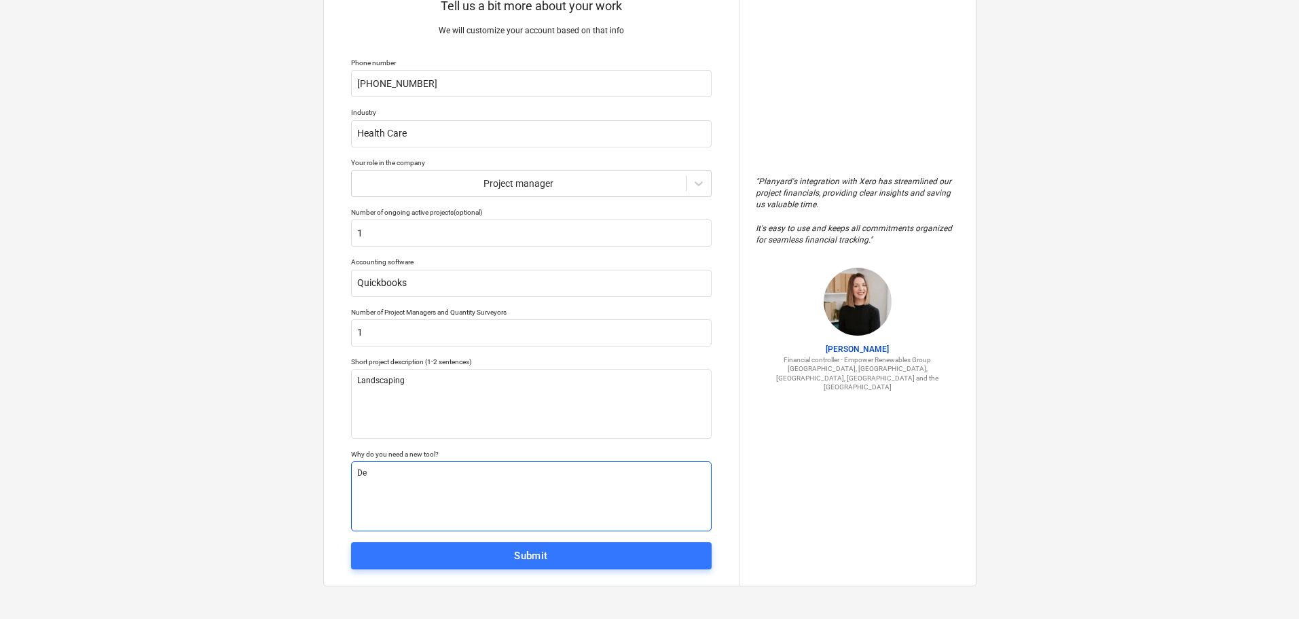
type textarea "x"
type textarea "Des"
type textarea "x"
type textarea "Desi"
type textarea "x"
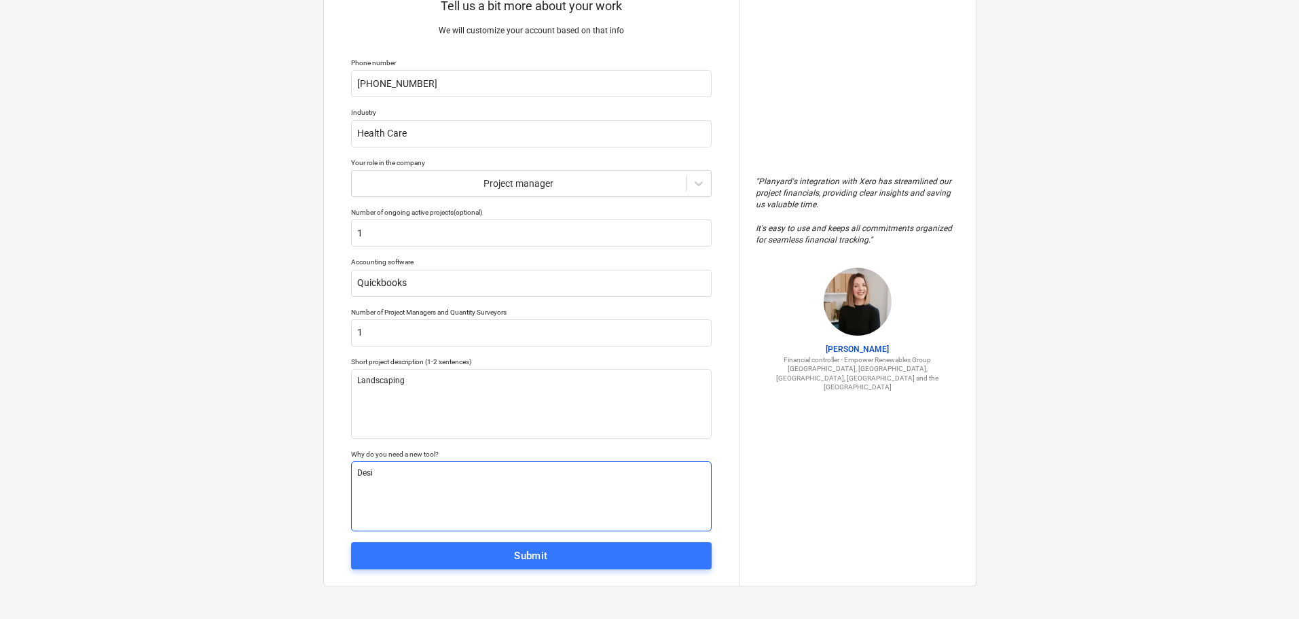
type textarea "Desig"
type textarea "x"
type textarea "Design"
type textarea "x"
type textarea "Design"
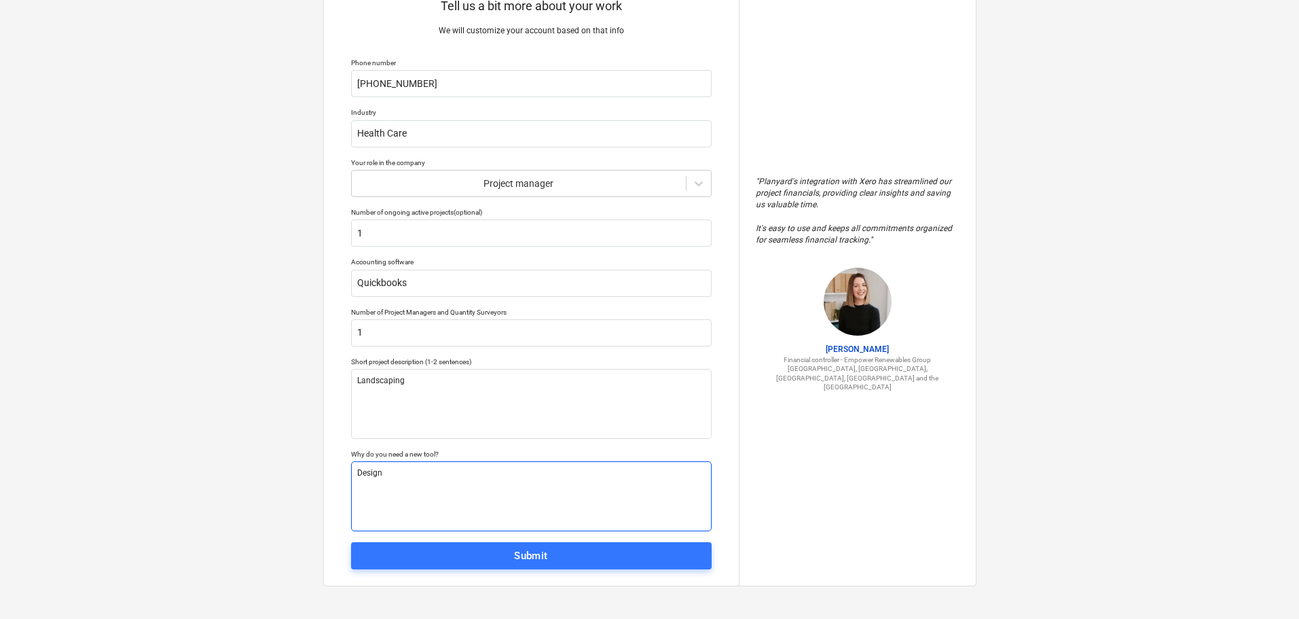
type textarea "x"
type textarea "Design l"
type textarea "x"
type textarea "Design la"
type textarea "x"
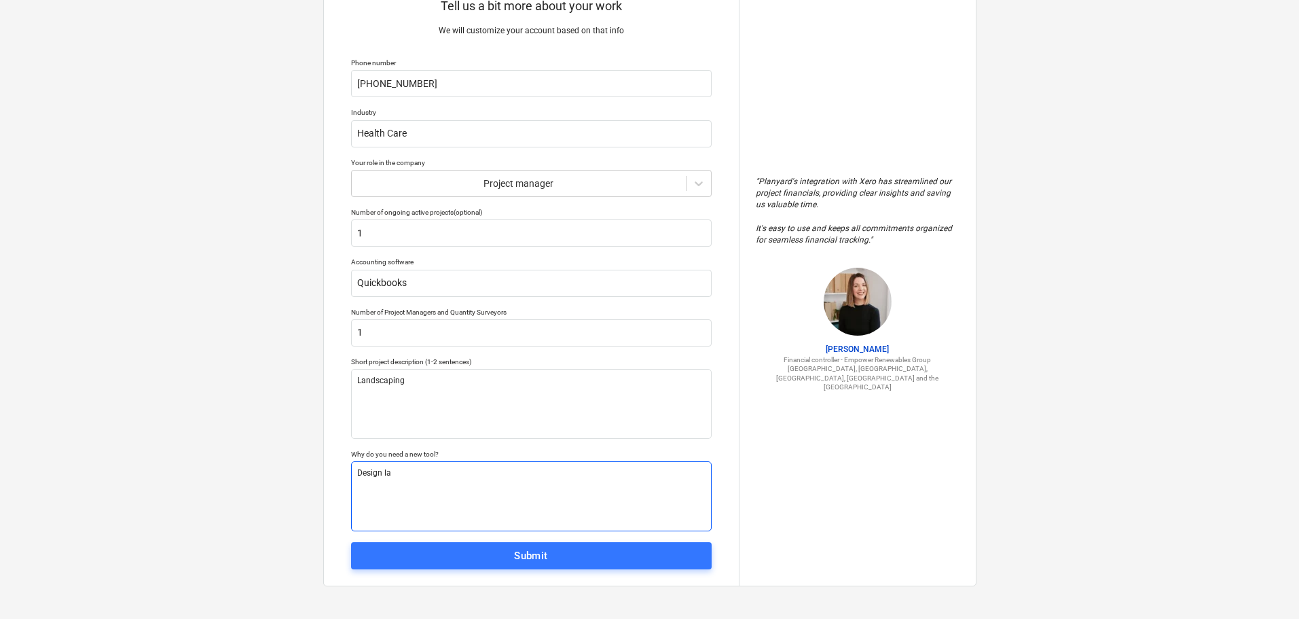
type textarea "Design lan"
type textarea "x"
type textarea "Design lans"
type textarea "x"
type textarea "Design lansc"
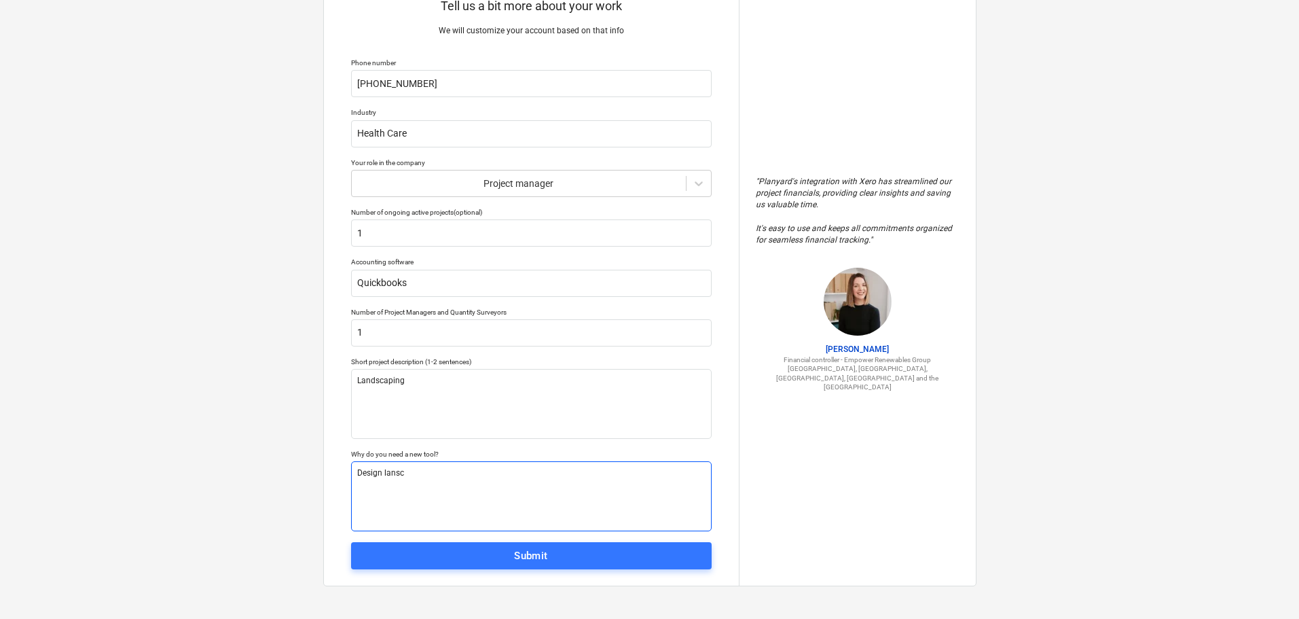
type textarea "x"
type textarea "Design lansca"
type textarea "x"
type textarea "Design lanscap"
type textarea "x"
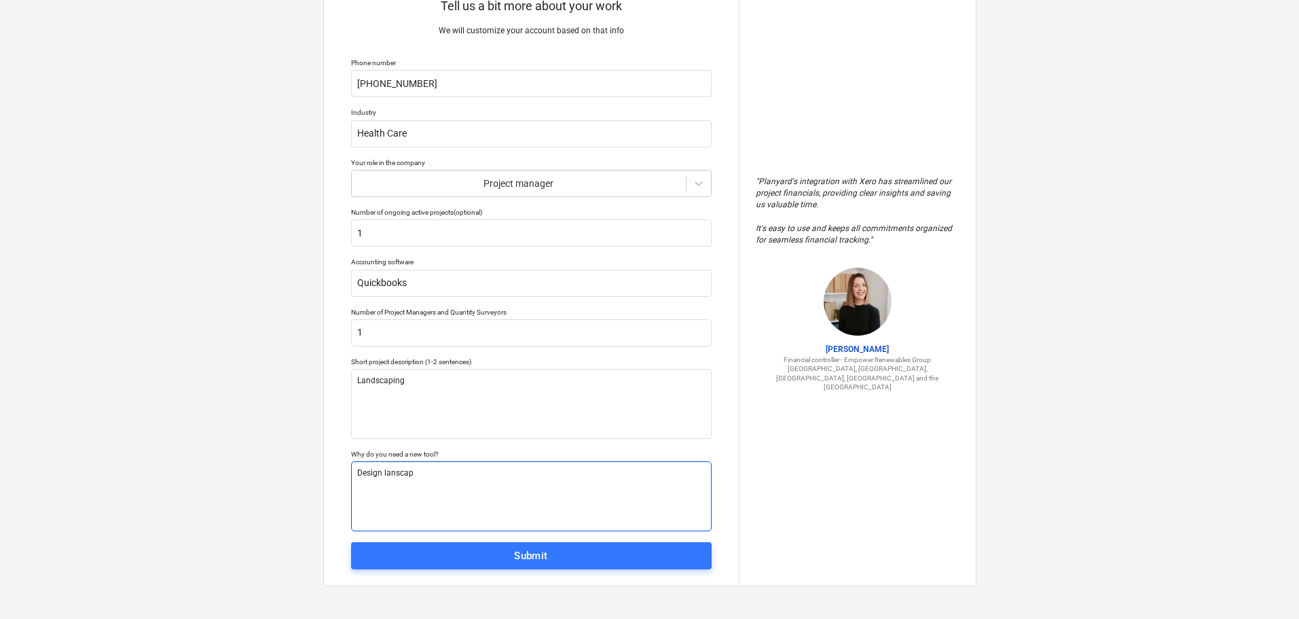
type textarea "Design lanscape"
type textarea "x"
type textarea "Design lanscape"
type textarea "x"
type textarea "Design lanscape p"
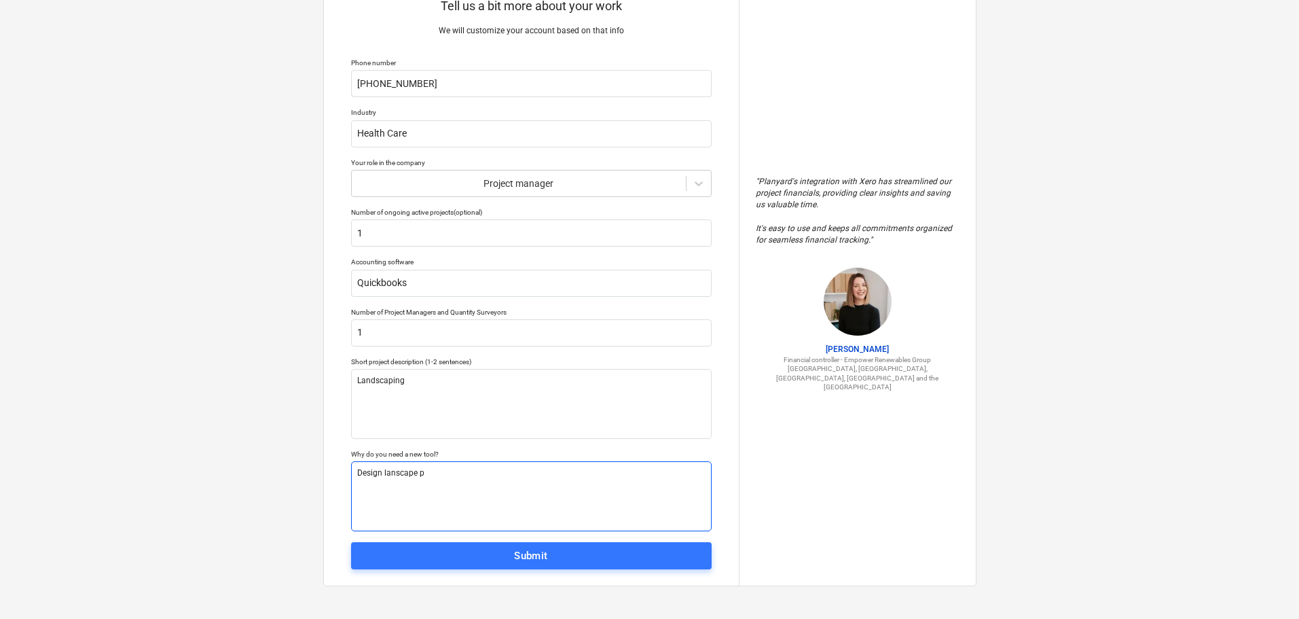
type textarea "x"
type textarea "Design lanscape pl"
type textarea "x"
type textarea "Design lanscape pla"
type textarea "x"
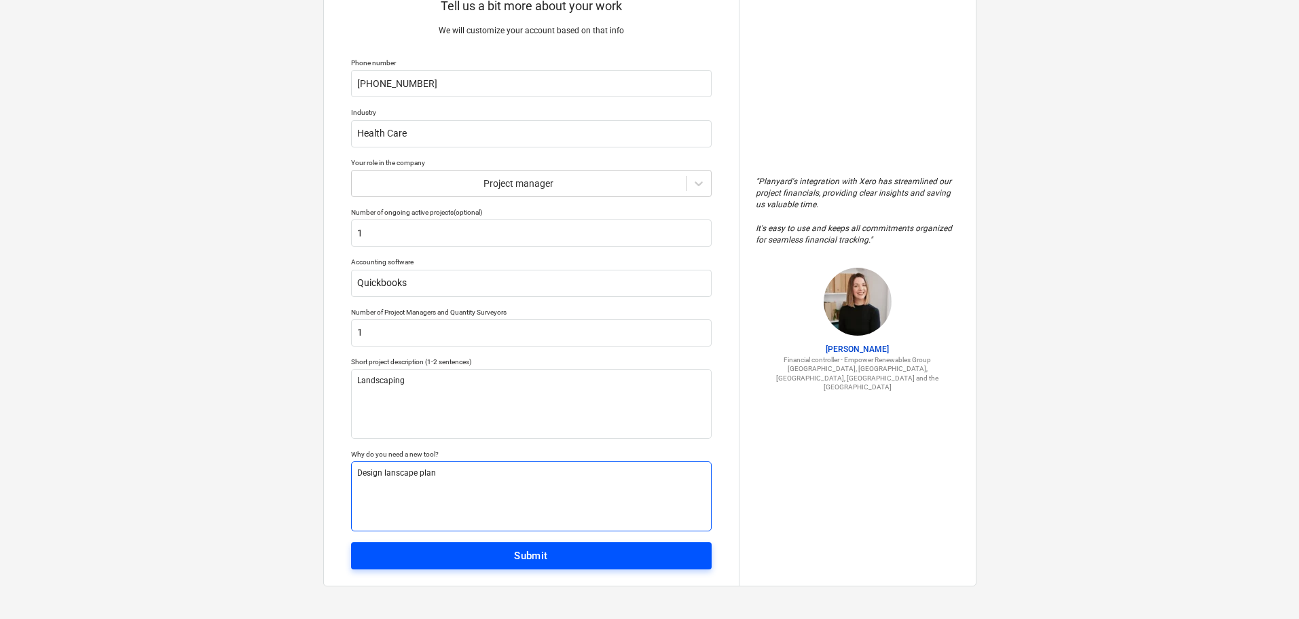
type textarea "Design lanscape plan"
click at [554, 556] on span "Submit" at bounding box center [531, 556] width 331 height 18
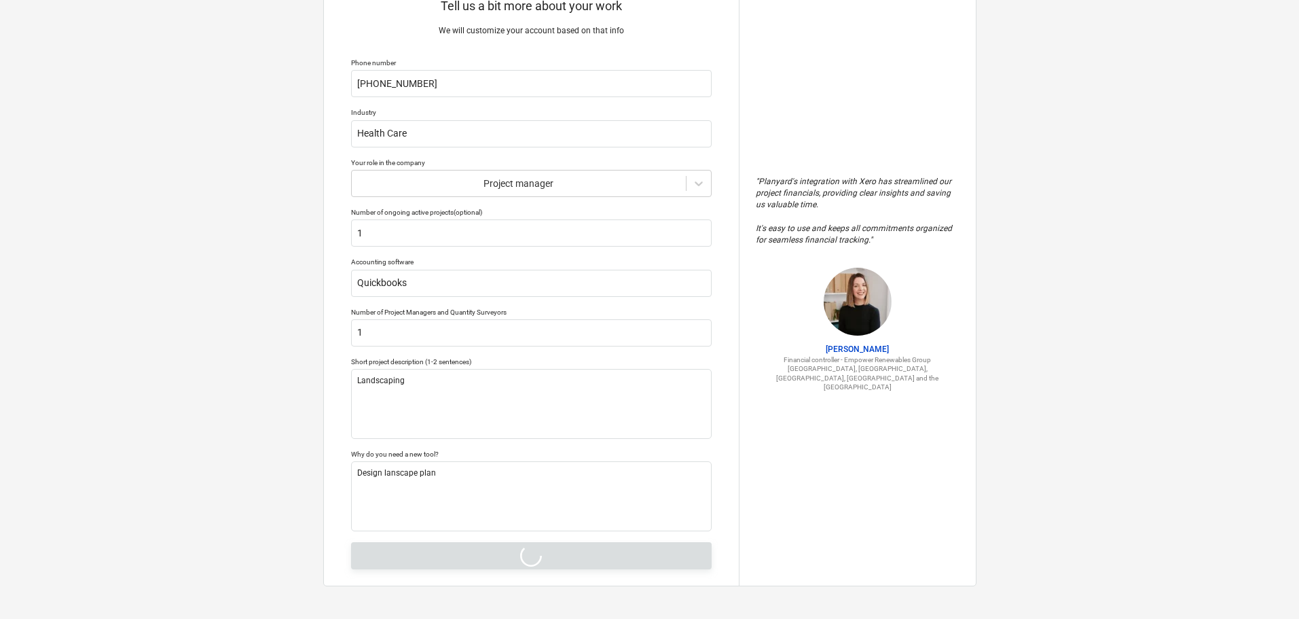
type textarea "x"
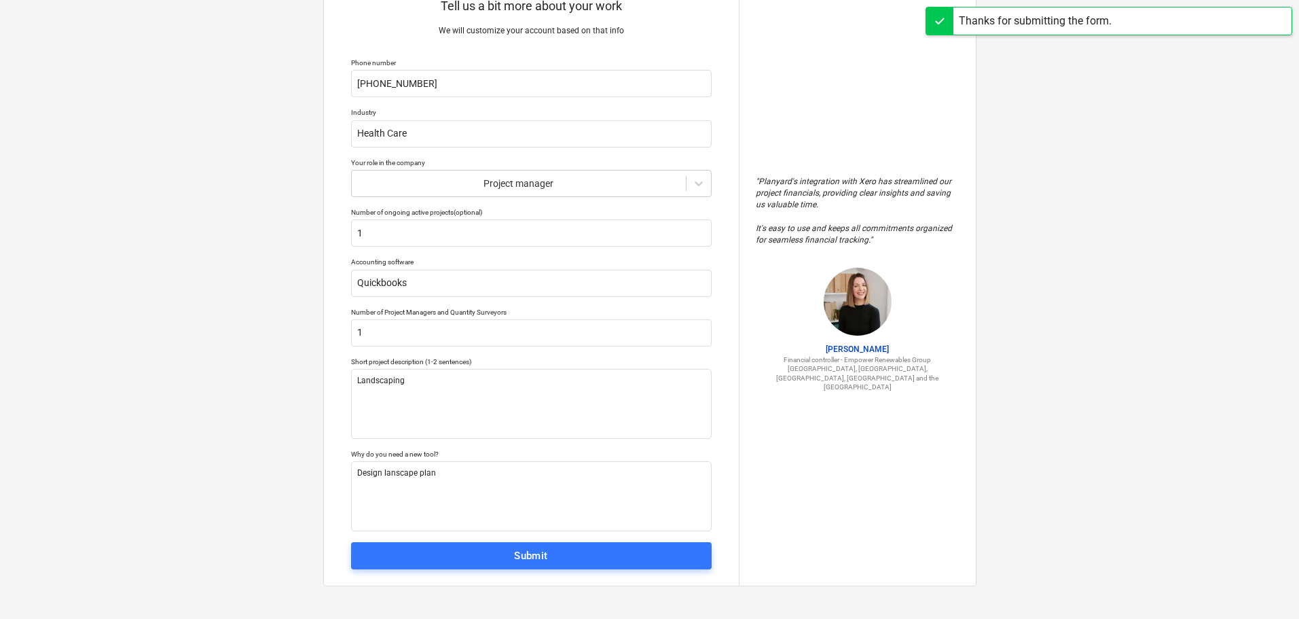
scroll to position [13, 0]
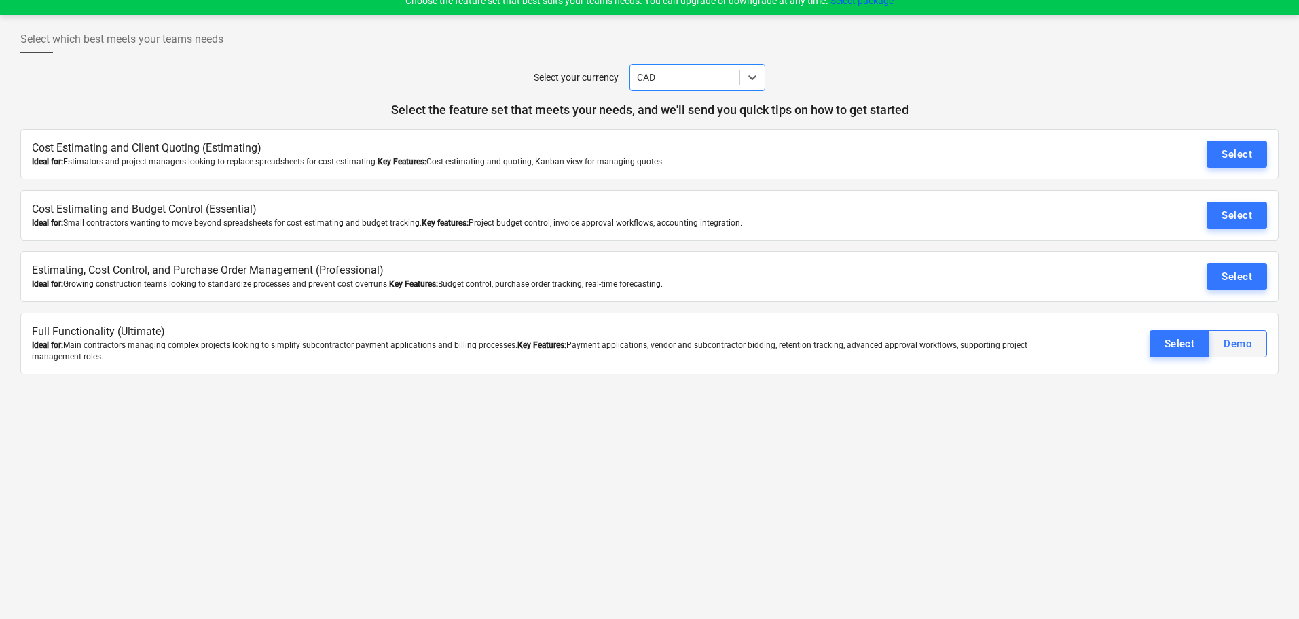
click at [1242, 348] on div "Demo" at bounding box center [1238, 344] width 29 height 18
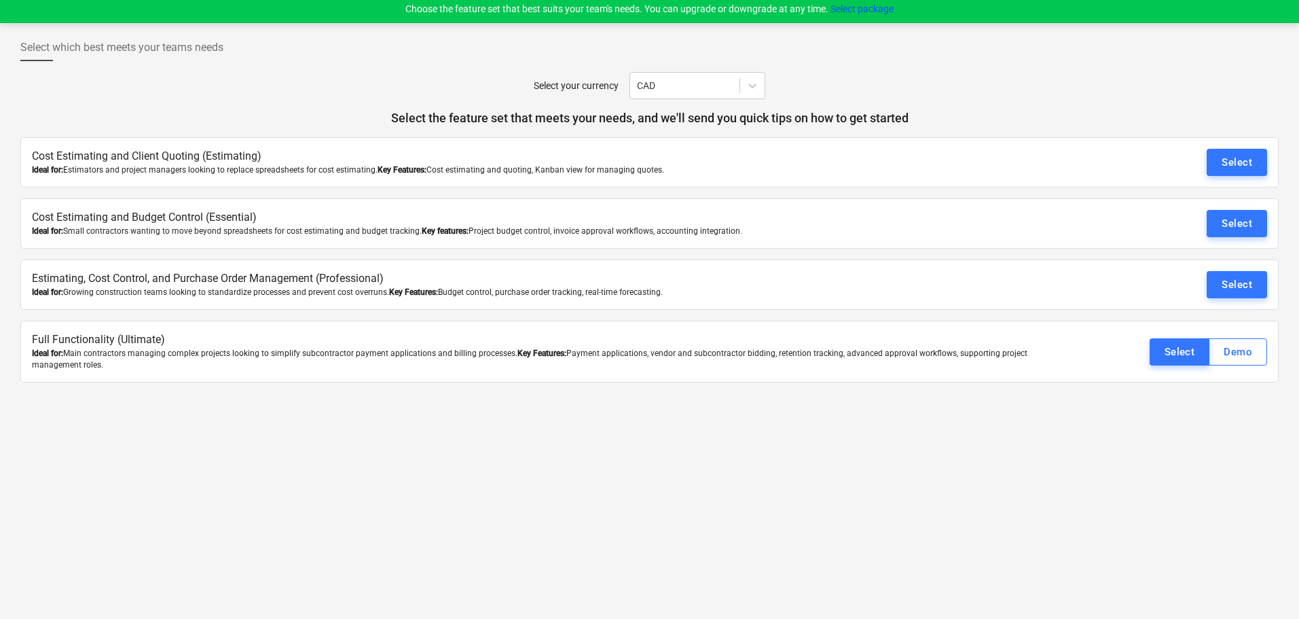
scroll to position [0, 0]
